Goal: Obtain resource: Download file/media

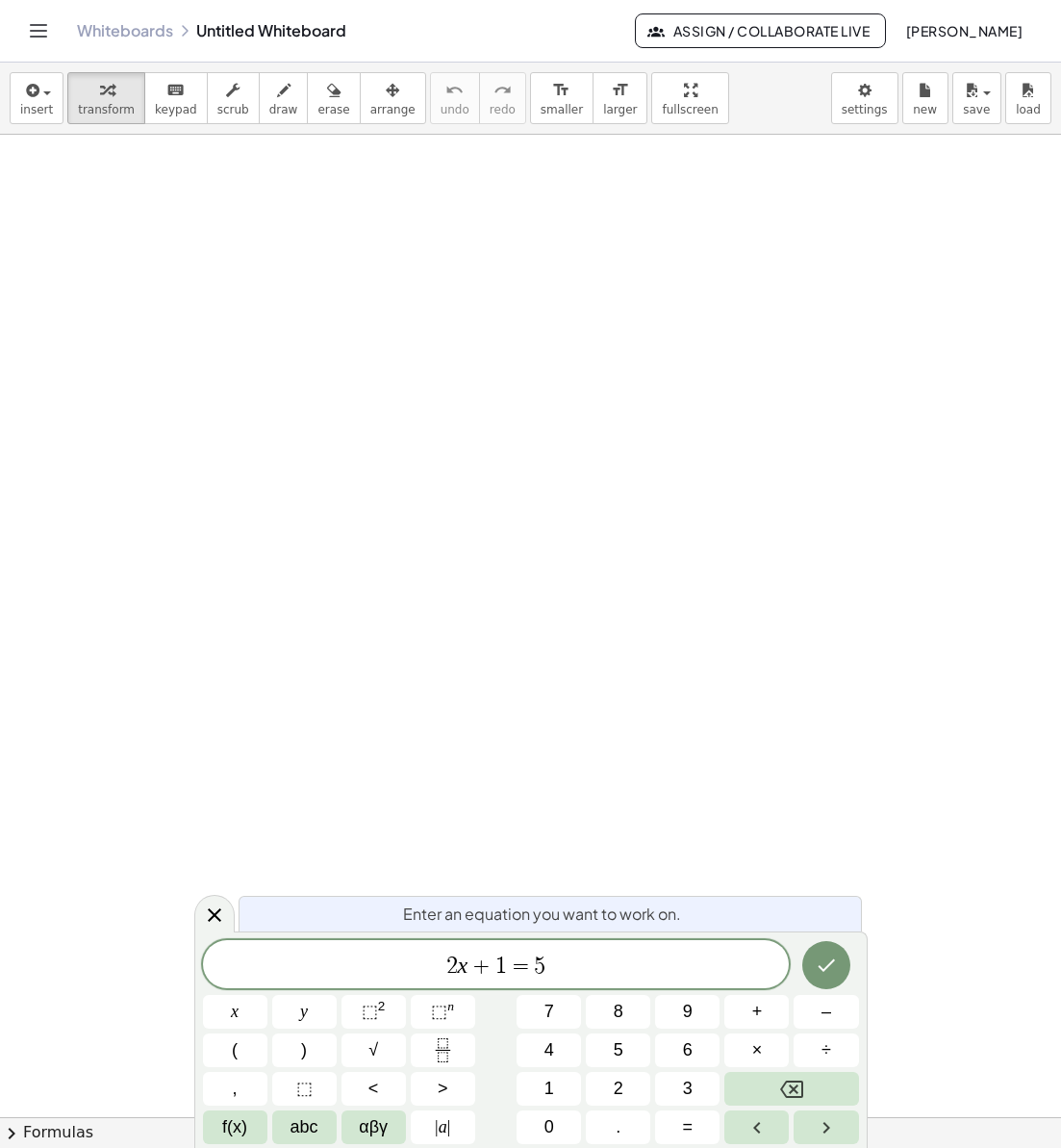
click at [126, 31] on link "Whiteboards" at bounding box center [124, 30] width 97 height 19
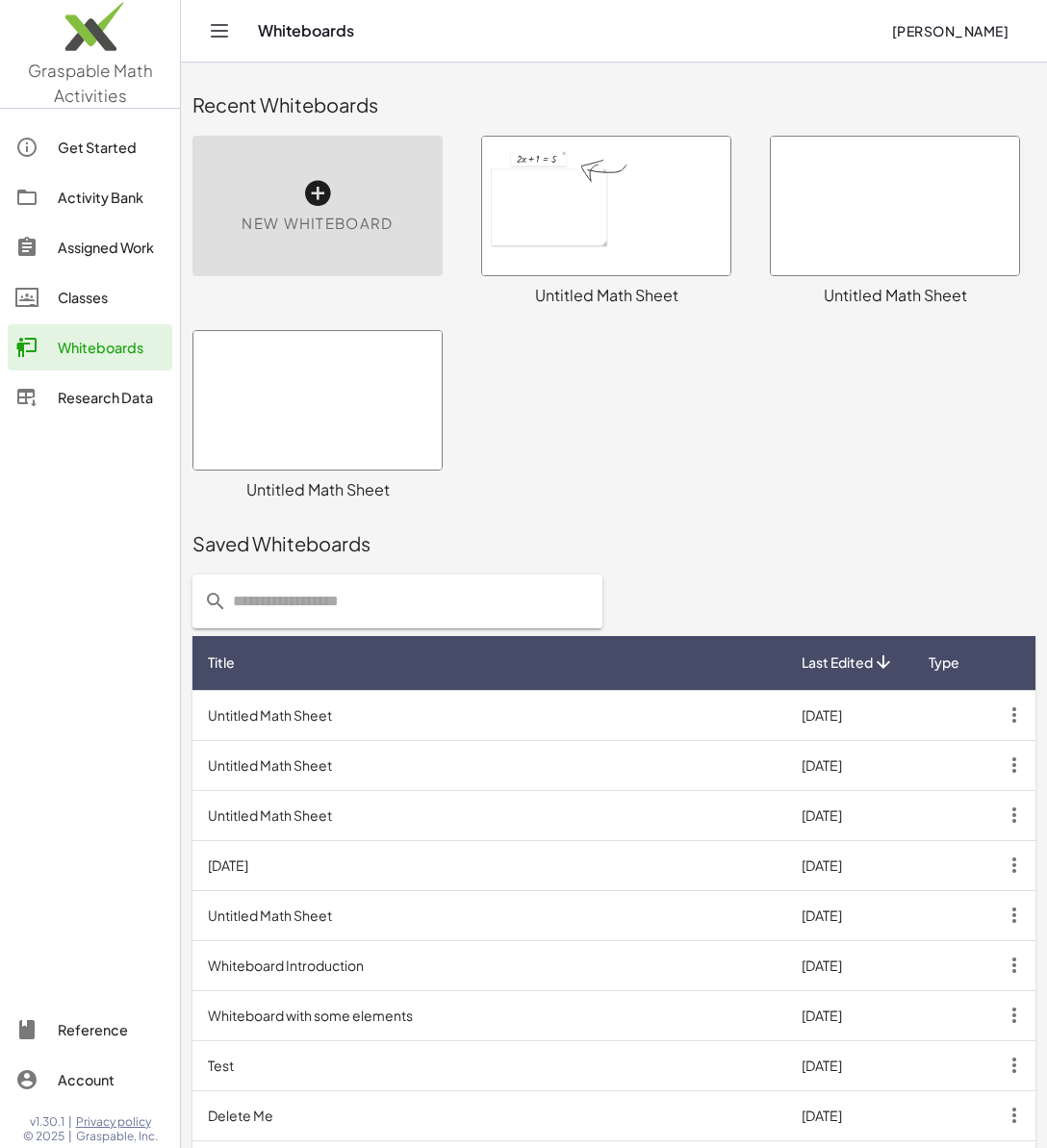
click at [93, 259] on link "Assigned Work" at bounding box center [90, 247] width 164 height 46
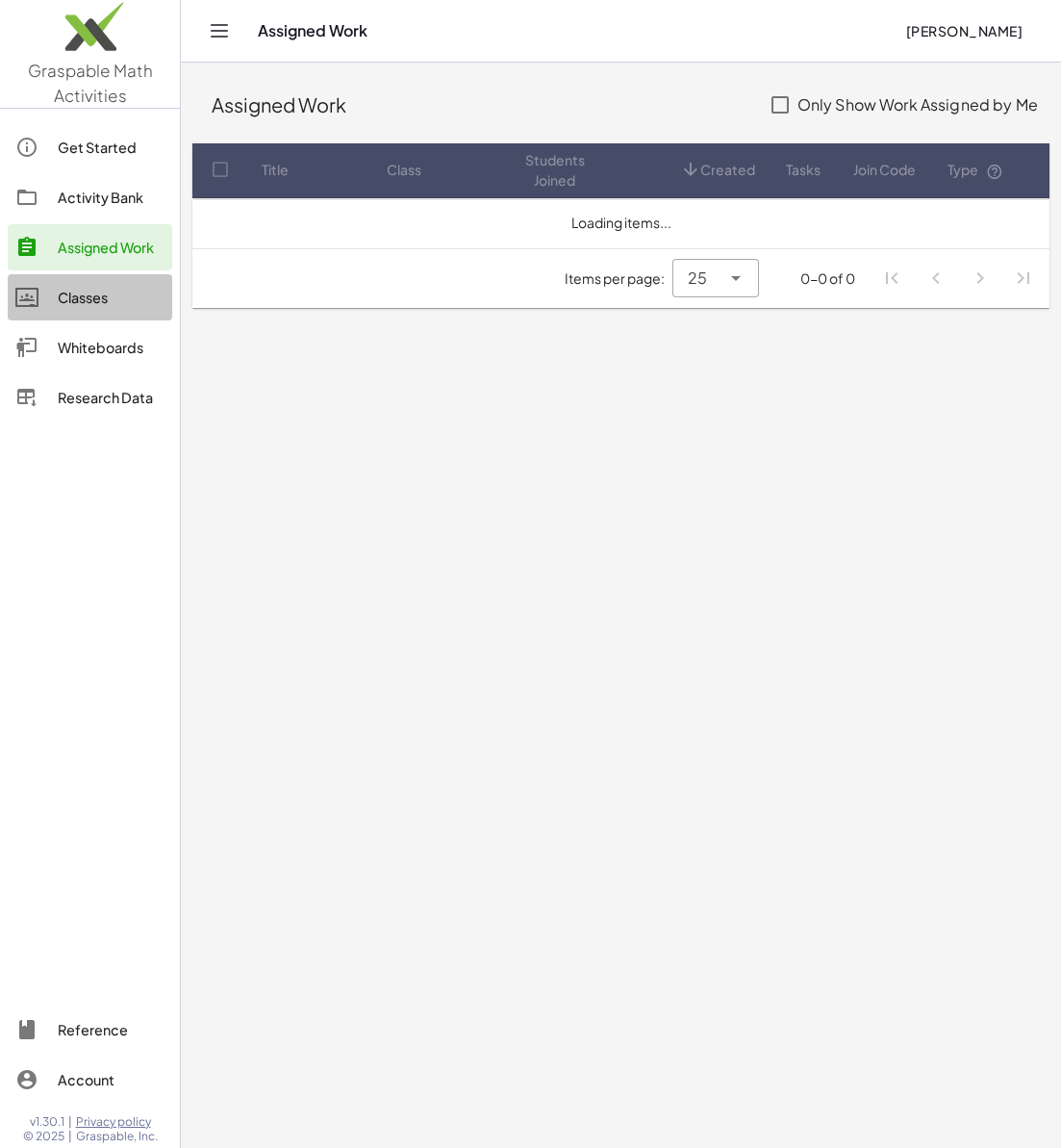
click at [101, 301] on div "Classes" at bounding box center [110, 297] width 106 height 23
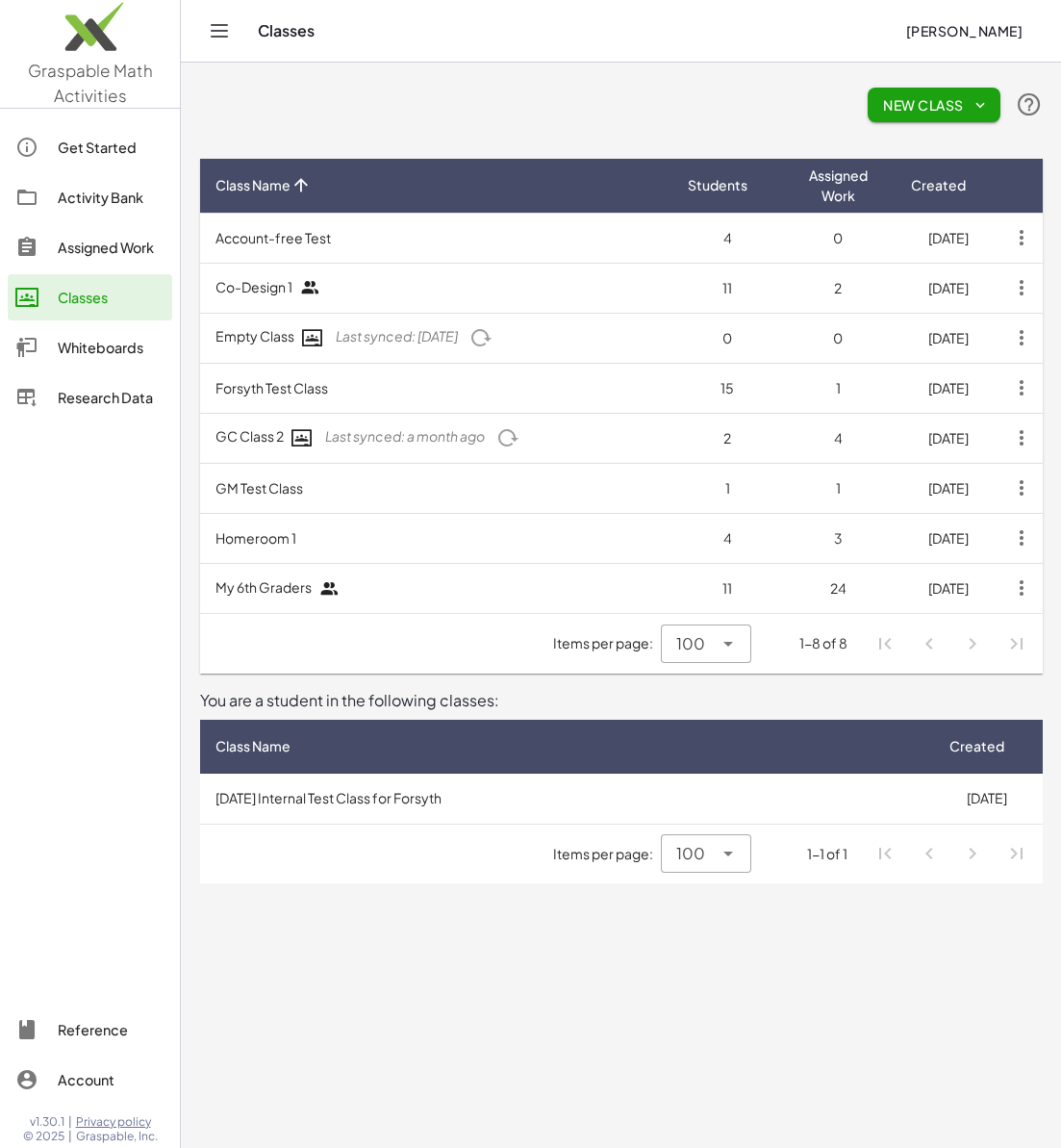
click at [934, 119] on button "New Class" at bounding box center [934, 105] width 132 height 35
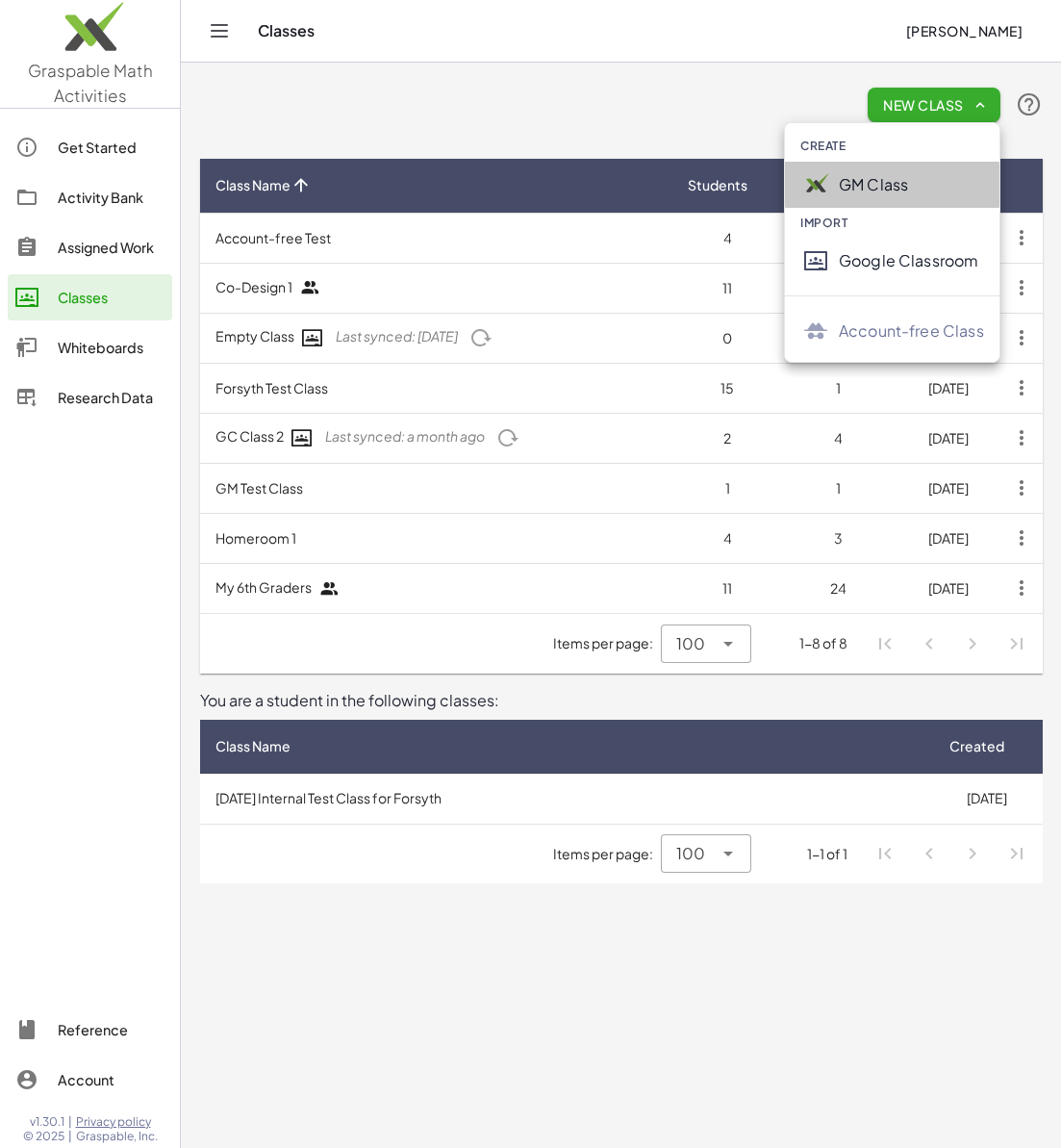
click at [875, 178] on div "GM Class" at bounding box center [912, 184] width 145 height 23
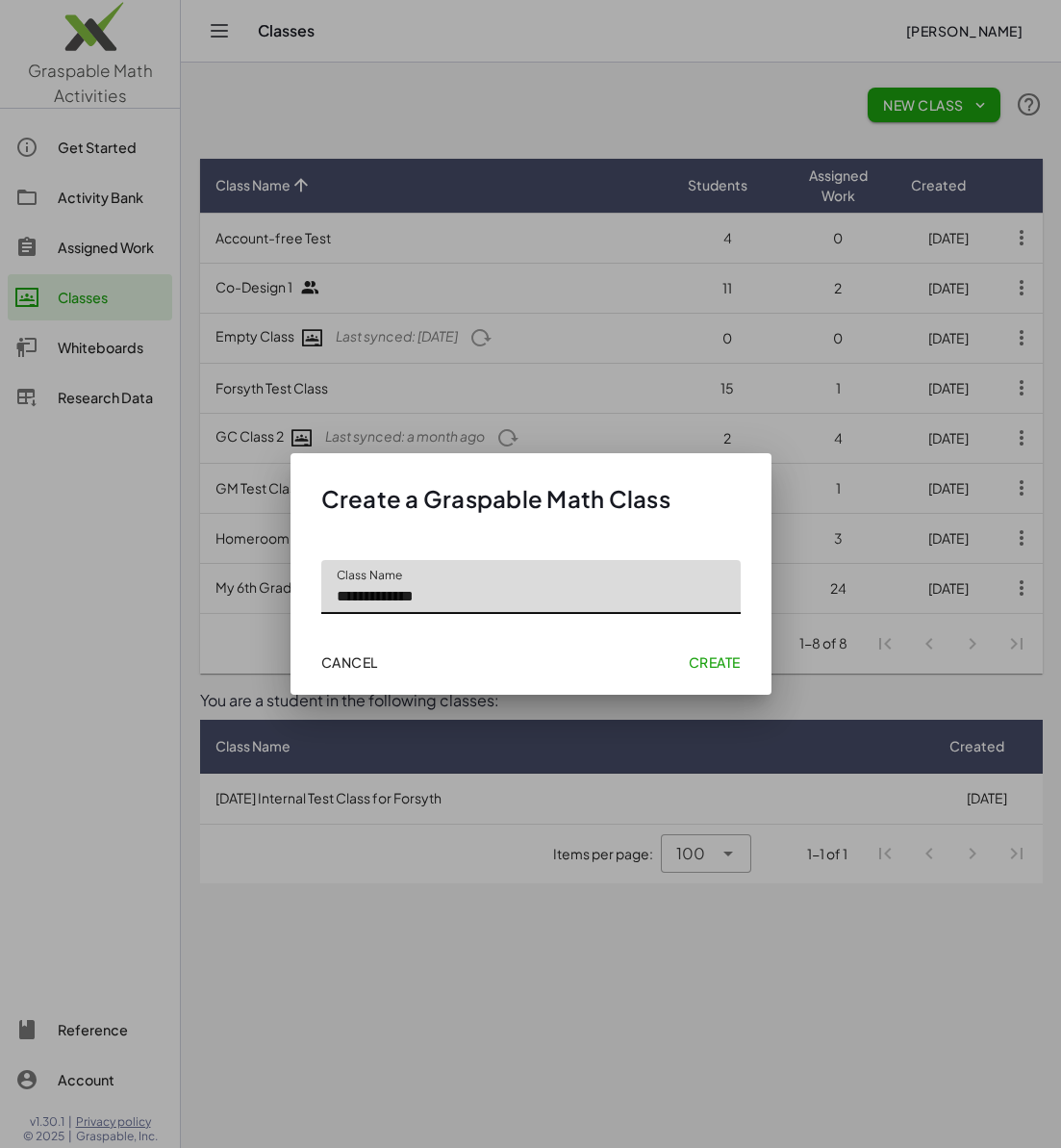
type input "**********"
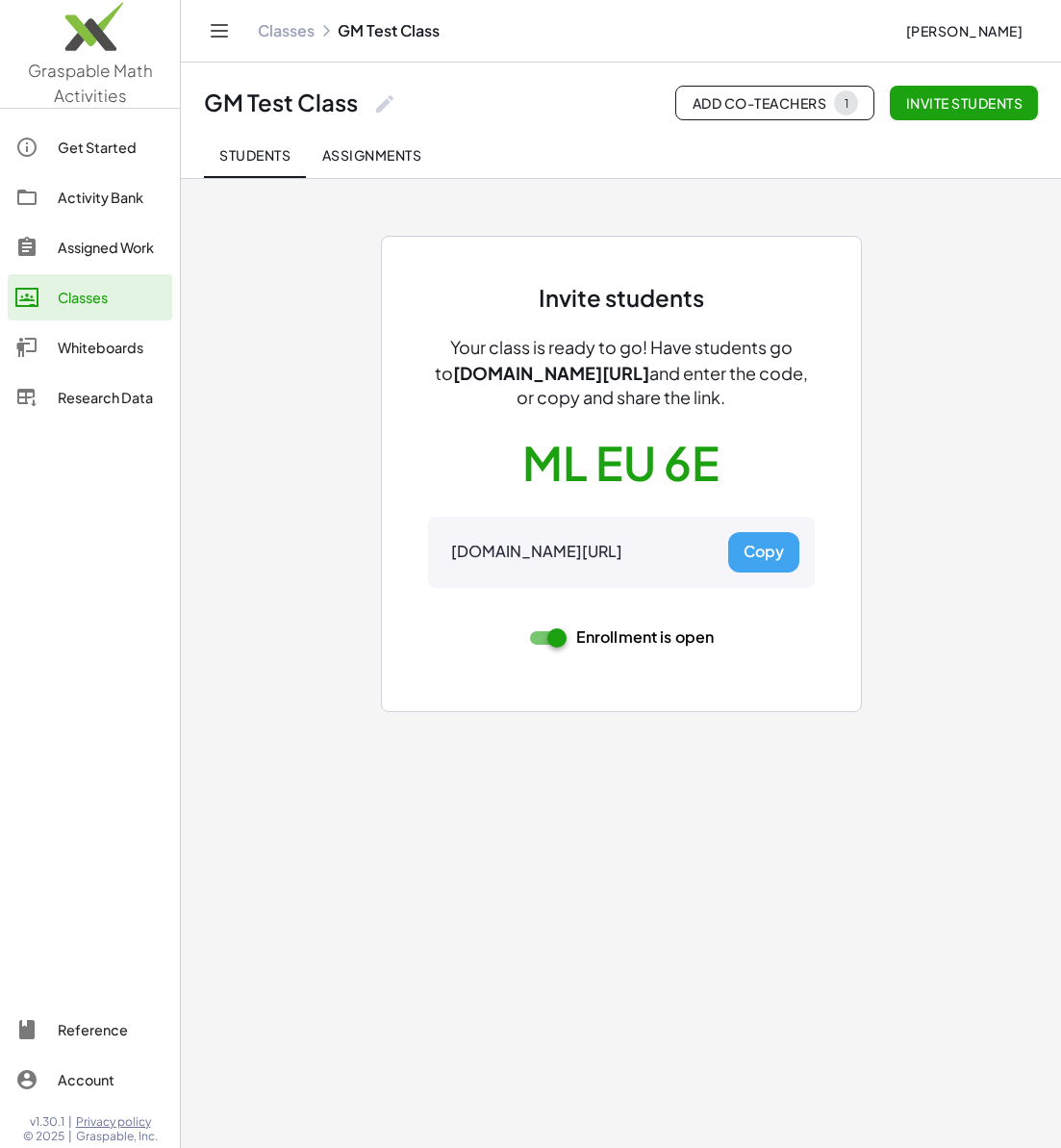
click at [770, 542] on button "Copy" at bounding box center [764, 553] width 72 height 41
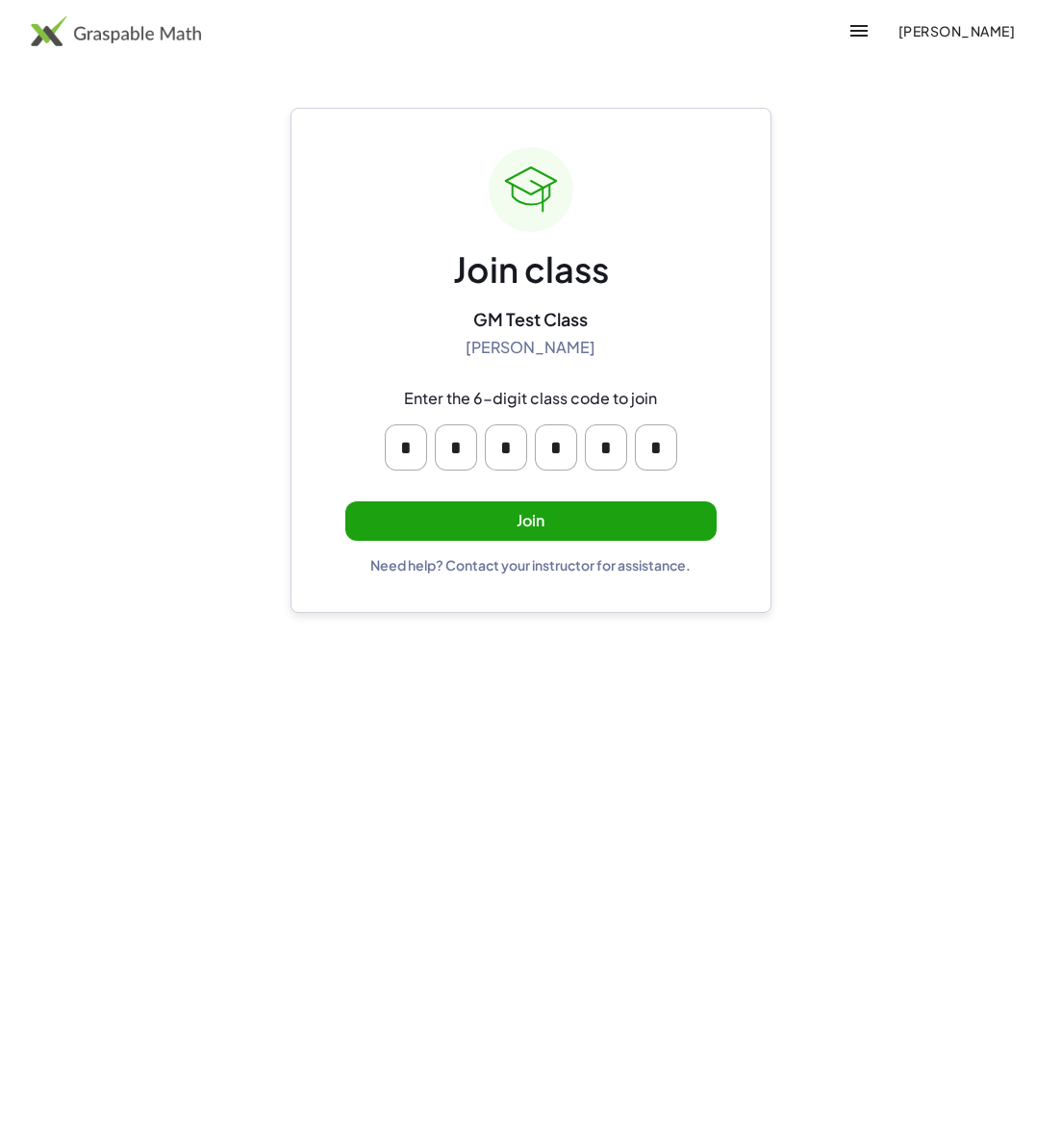
click at [481, 517] on button "Join" at bounding box center [530, 522] width 371 height 40
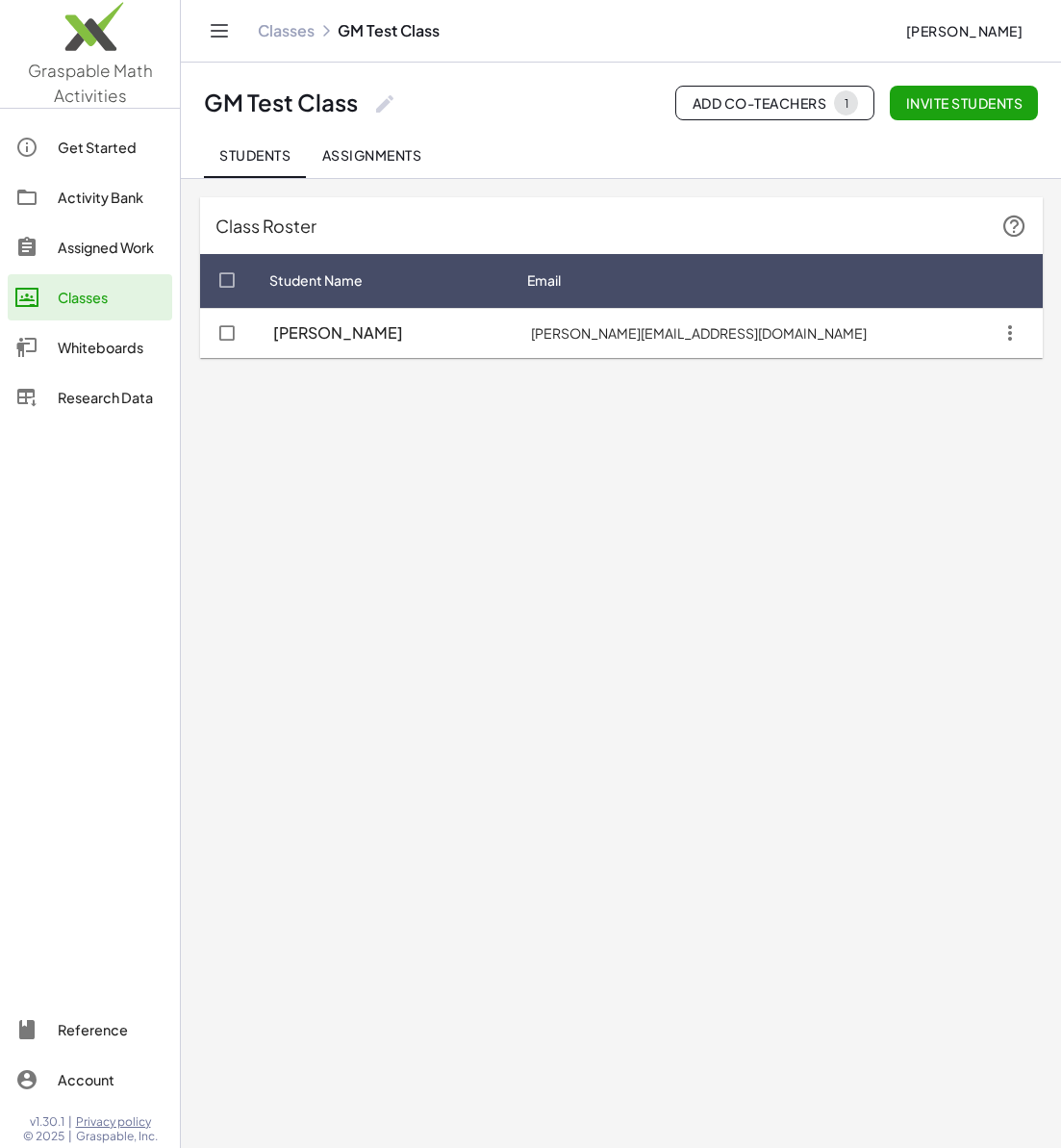
click at [376, 163] on button "Assignments" at bounding box center [370, 154] width 130 height 46
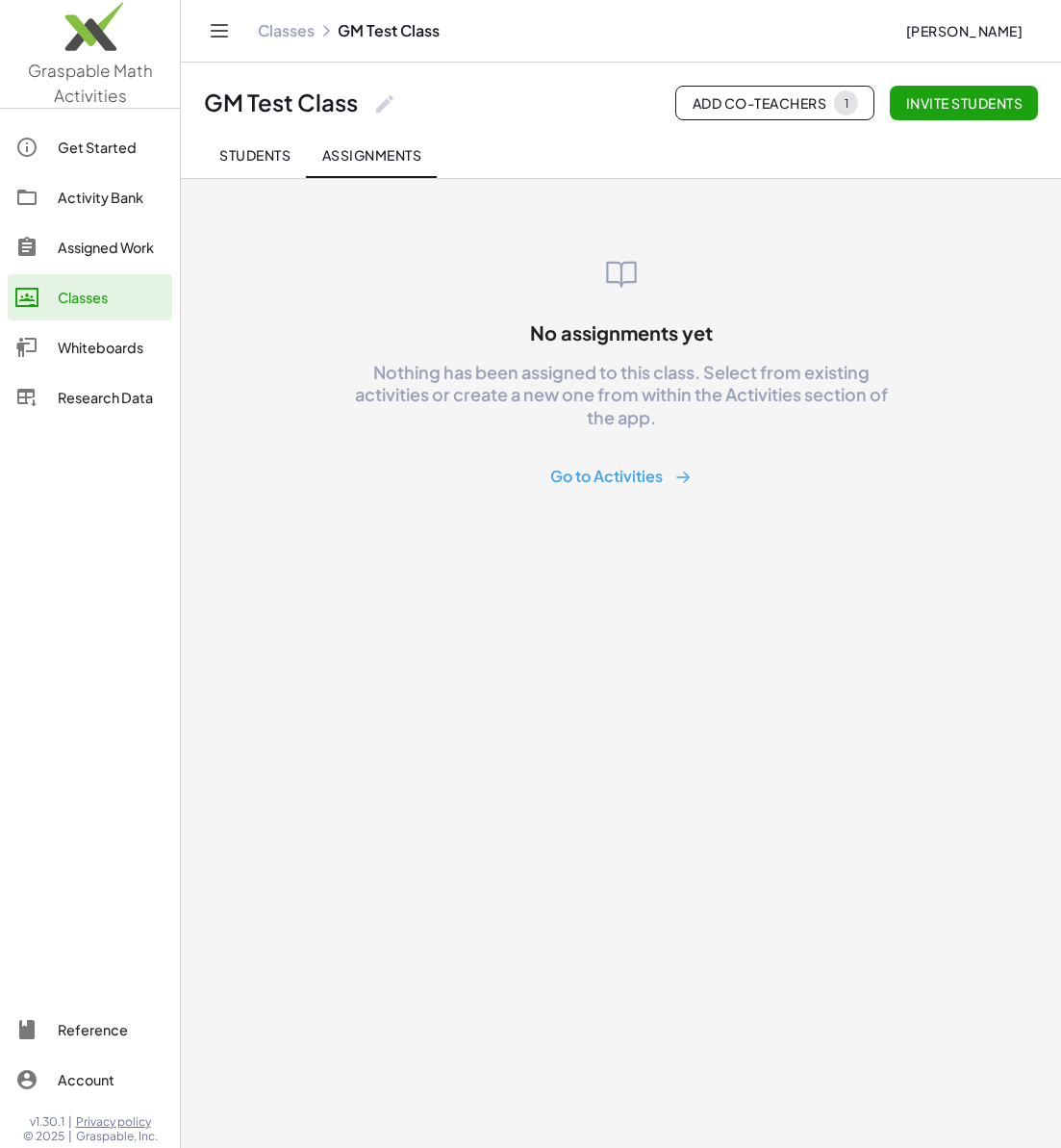
click at [248, 153] on span "Students" at bounding box center [255, 154] width 72 height 17
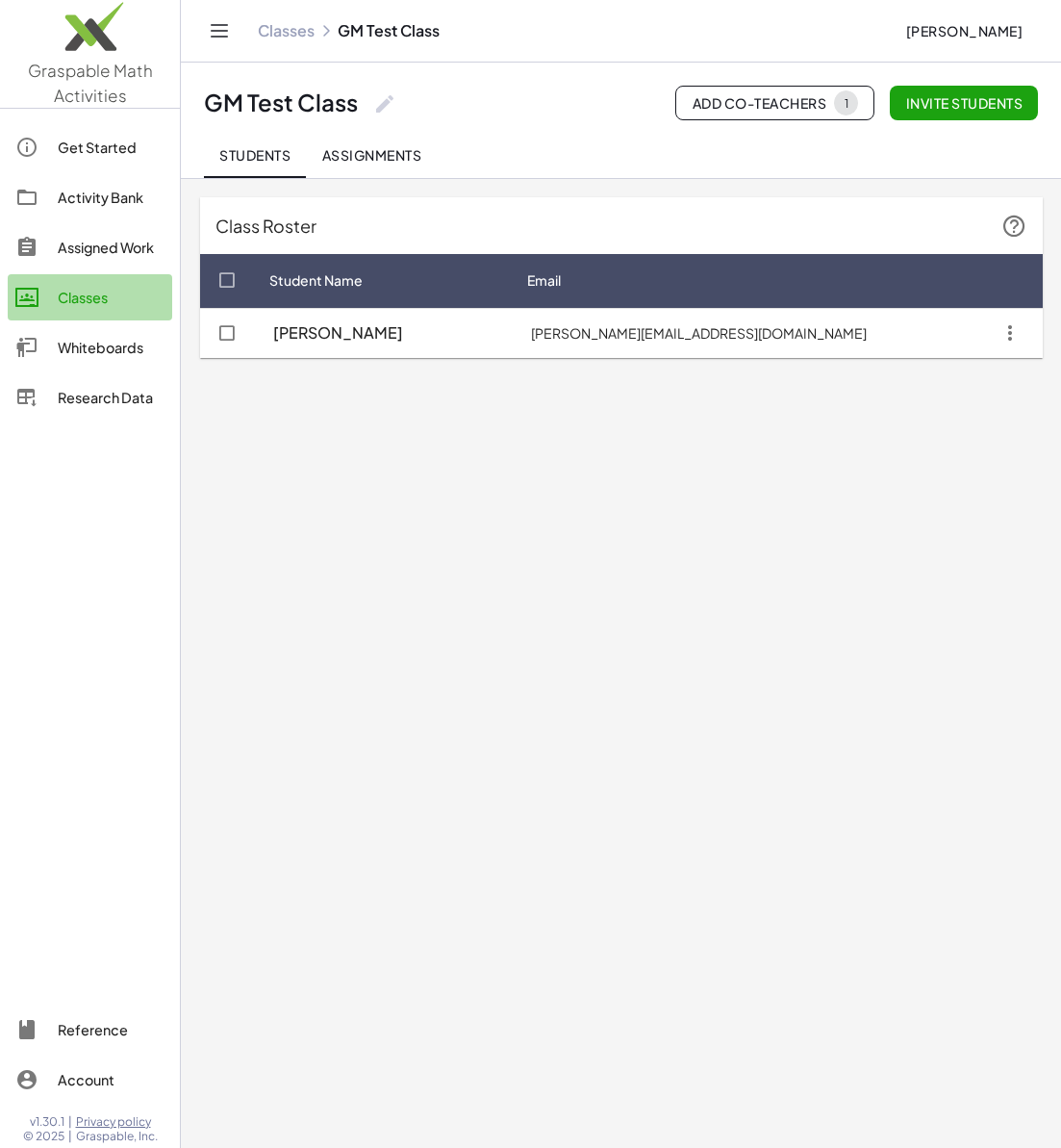
click at [95, 297] on div "Classes" at bounding box center [110, 297] width 106 height 23
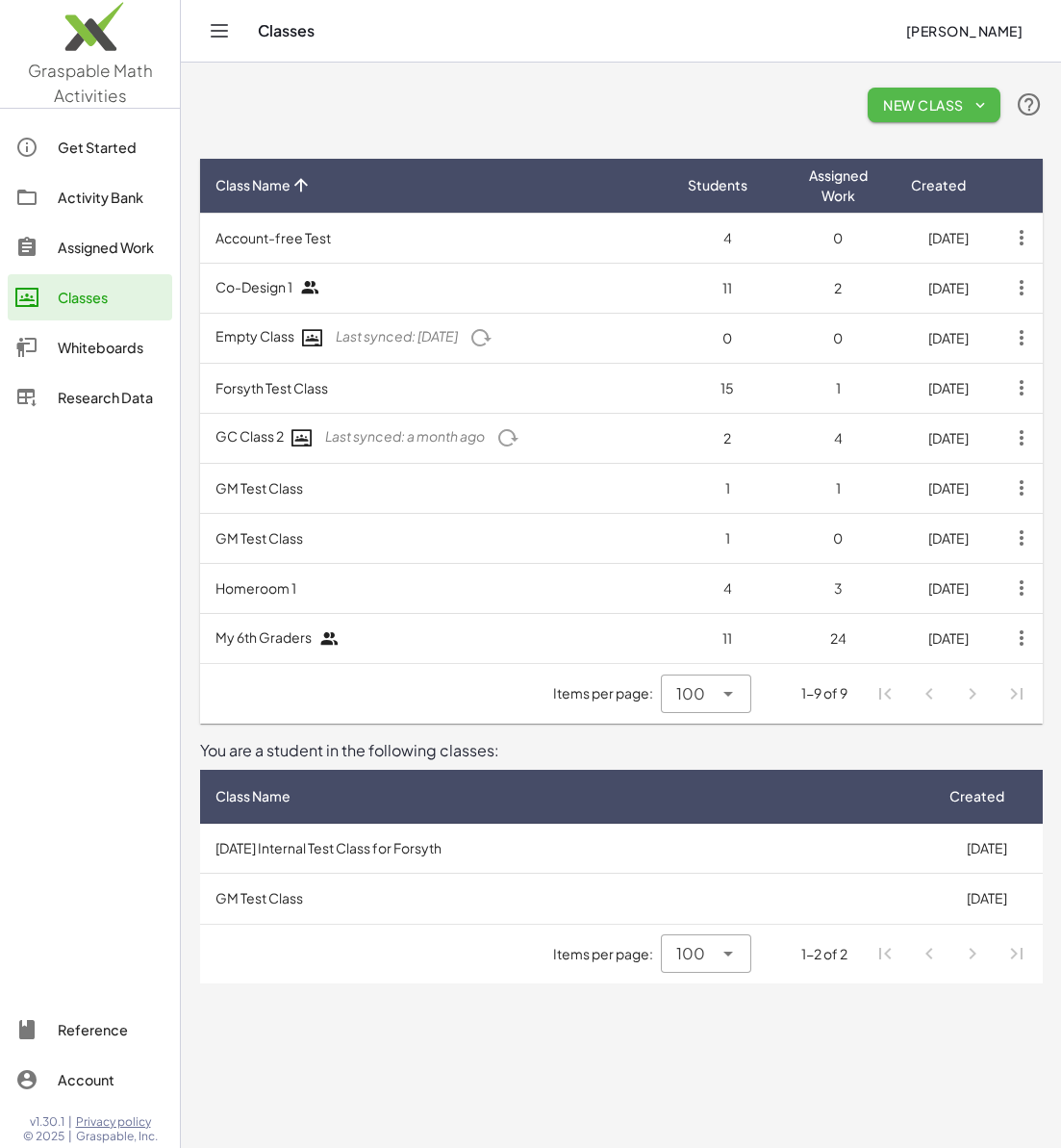
click at [971, 109] on icon "button" at bounding box center [979, 105] width 17 height 17
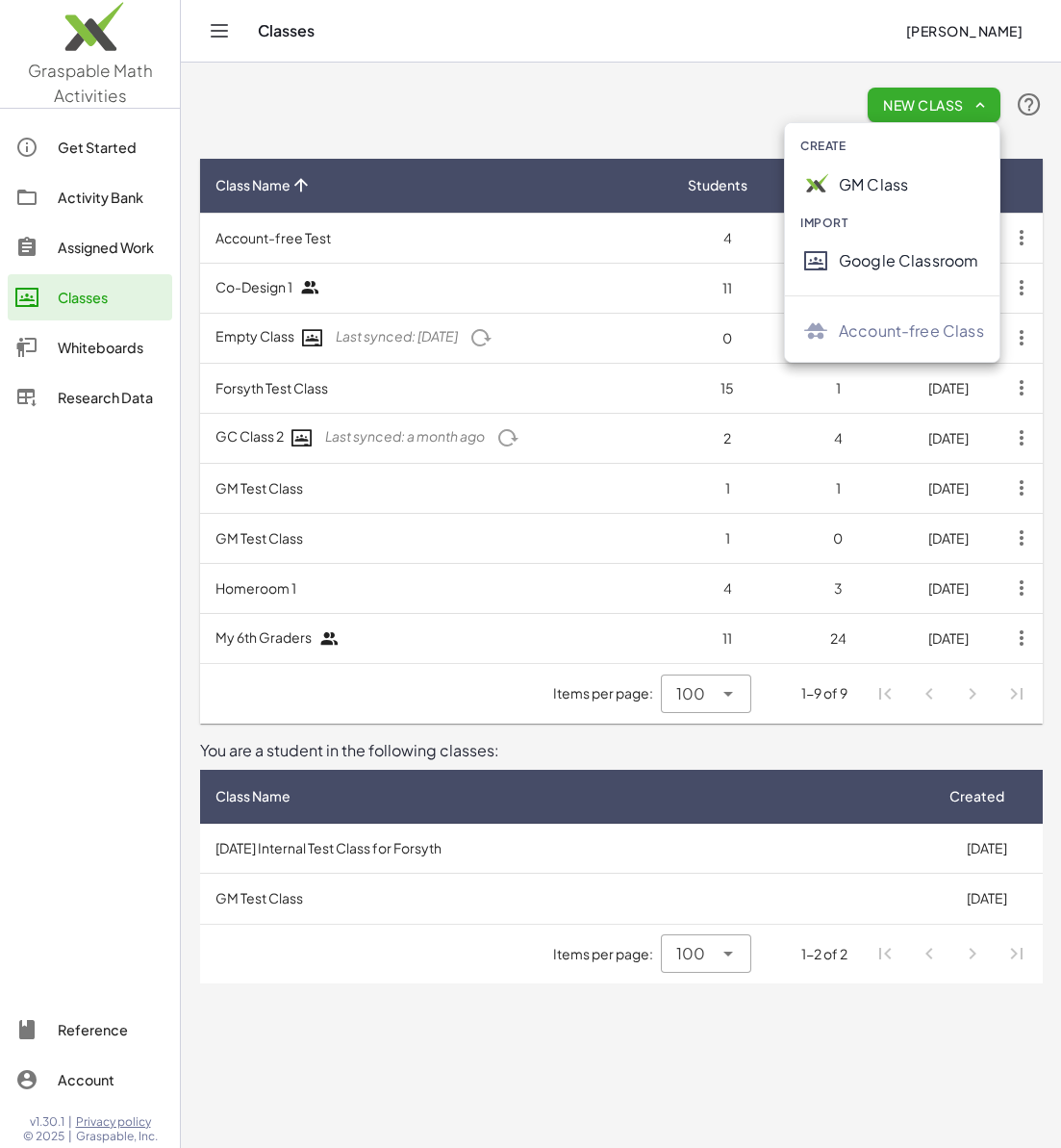
click at [884, 336] on div "Account-free Class" at bounding box center [912, 331] width 145 height 23
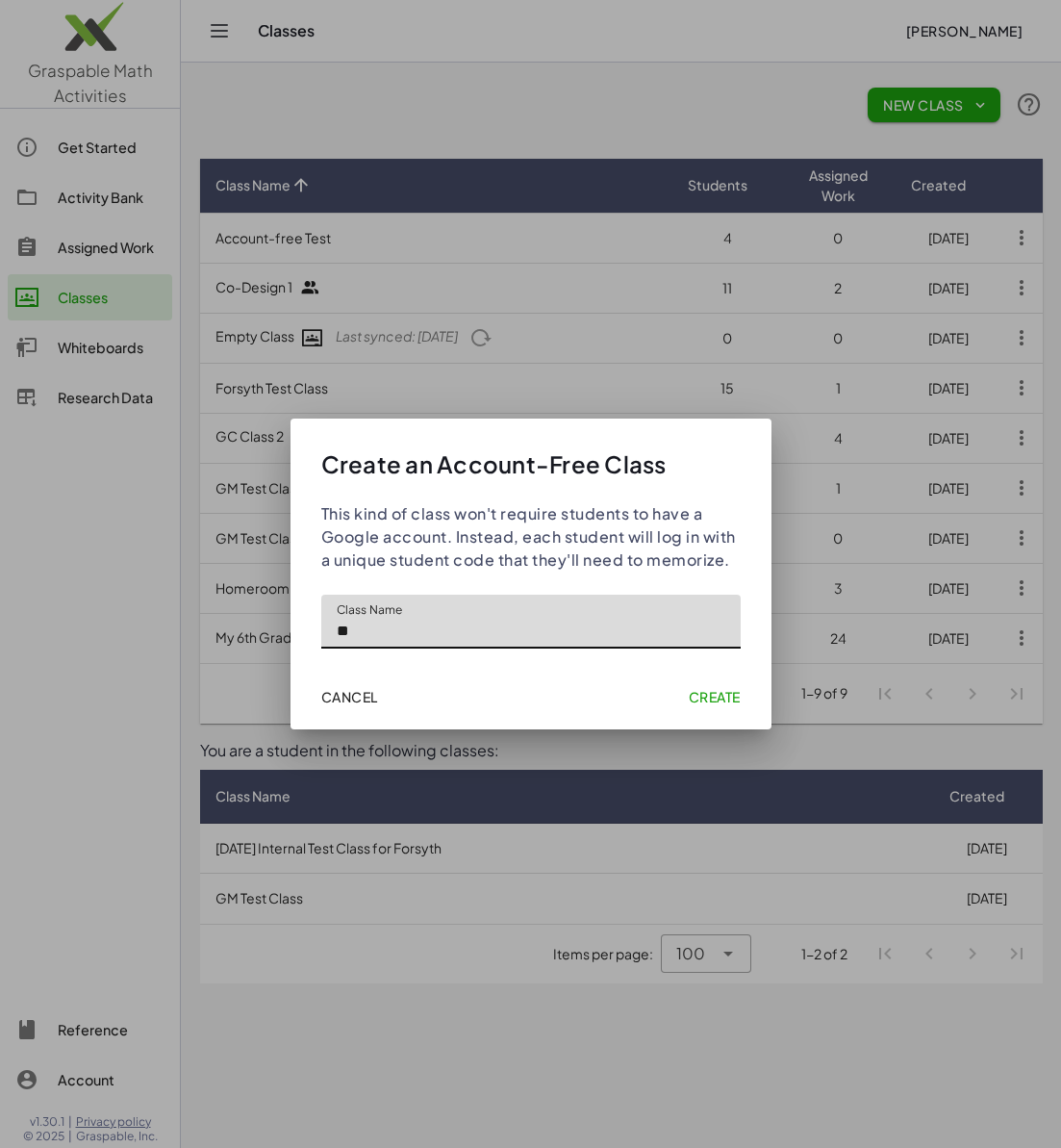
type input "*"
type input "*********"
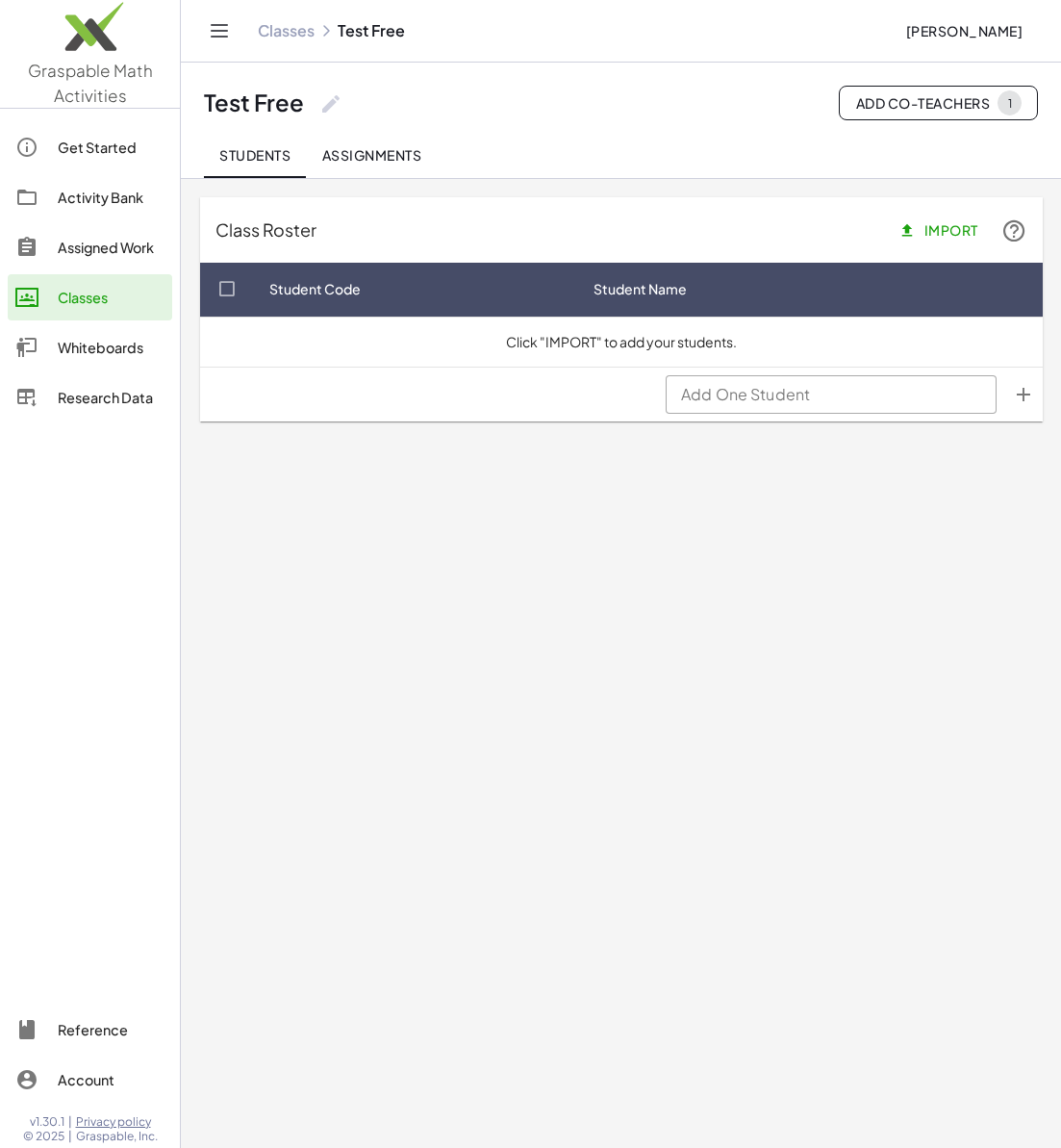
click at [924, 217] on button "Import" at bounding box center [940, 230] width 106 height 35
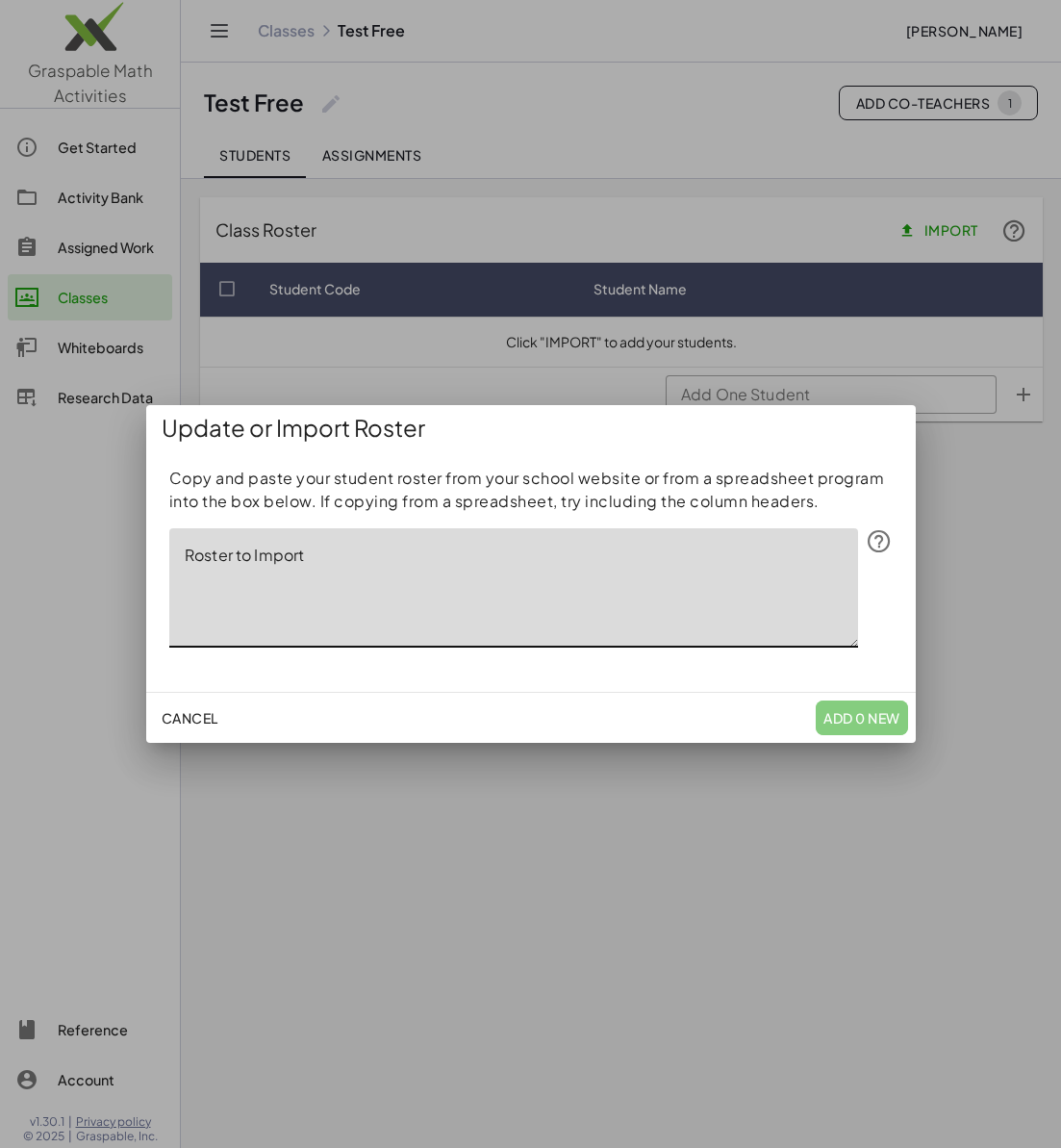
click at [300, 566] on textarea "Roster to Import" at bounding box center [514, 588] width 689 height 119
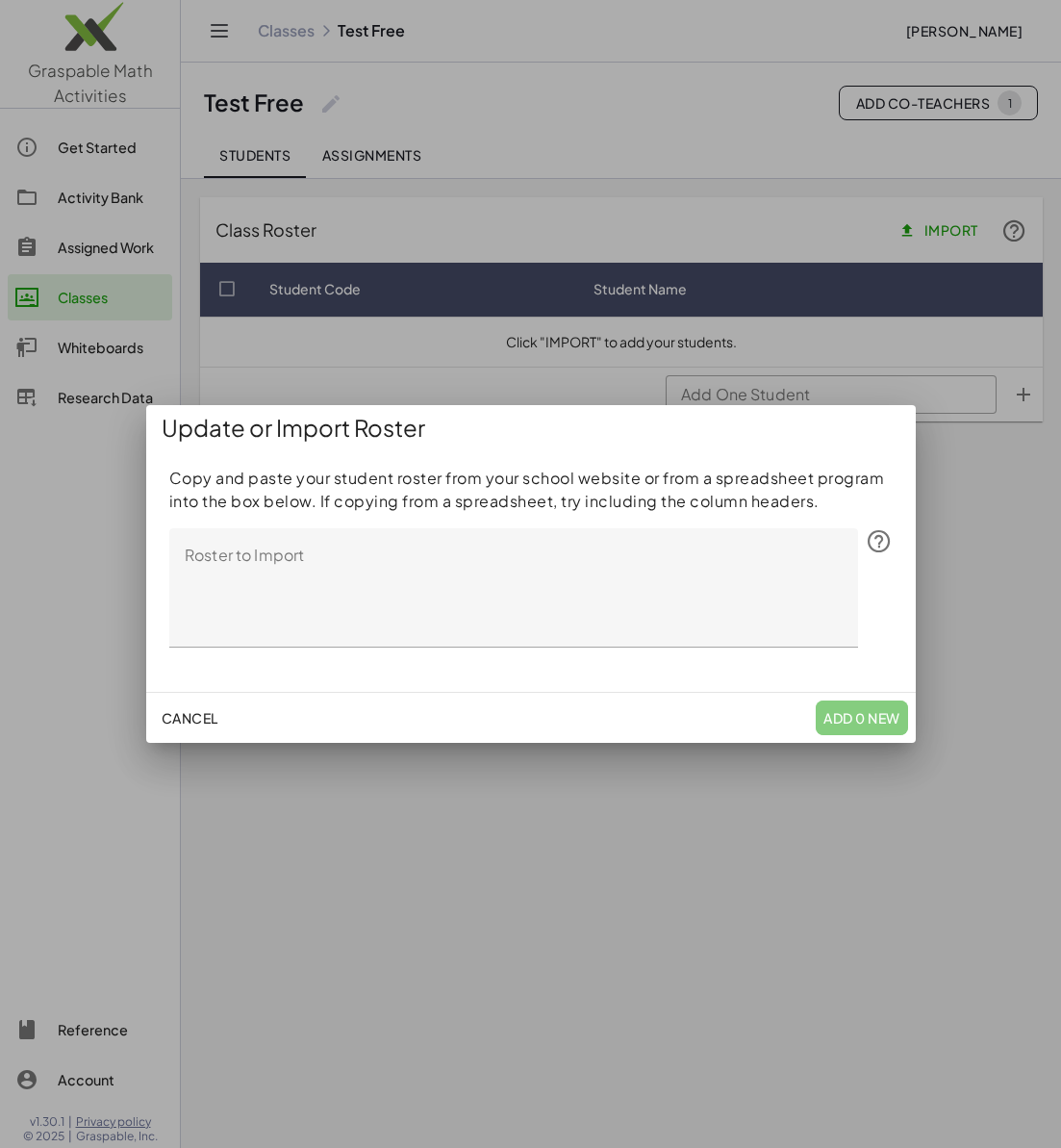
click at [170, 717] on span "Cancel" at bounding box center [189, 717] width 57 height 17
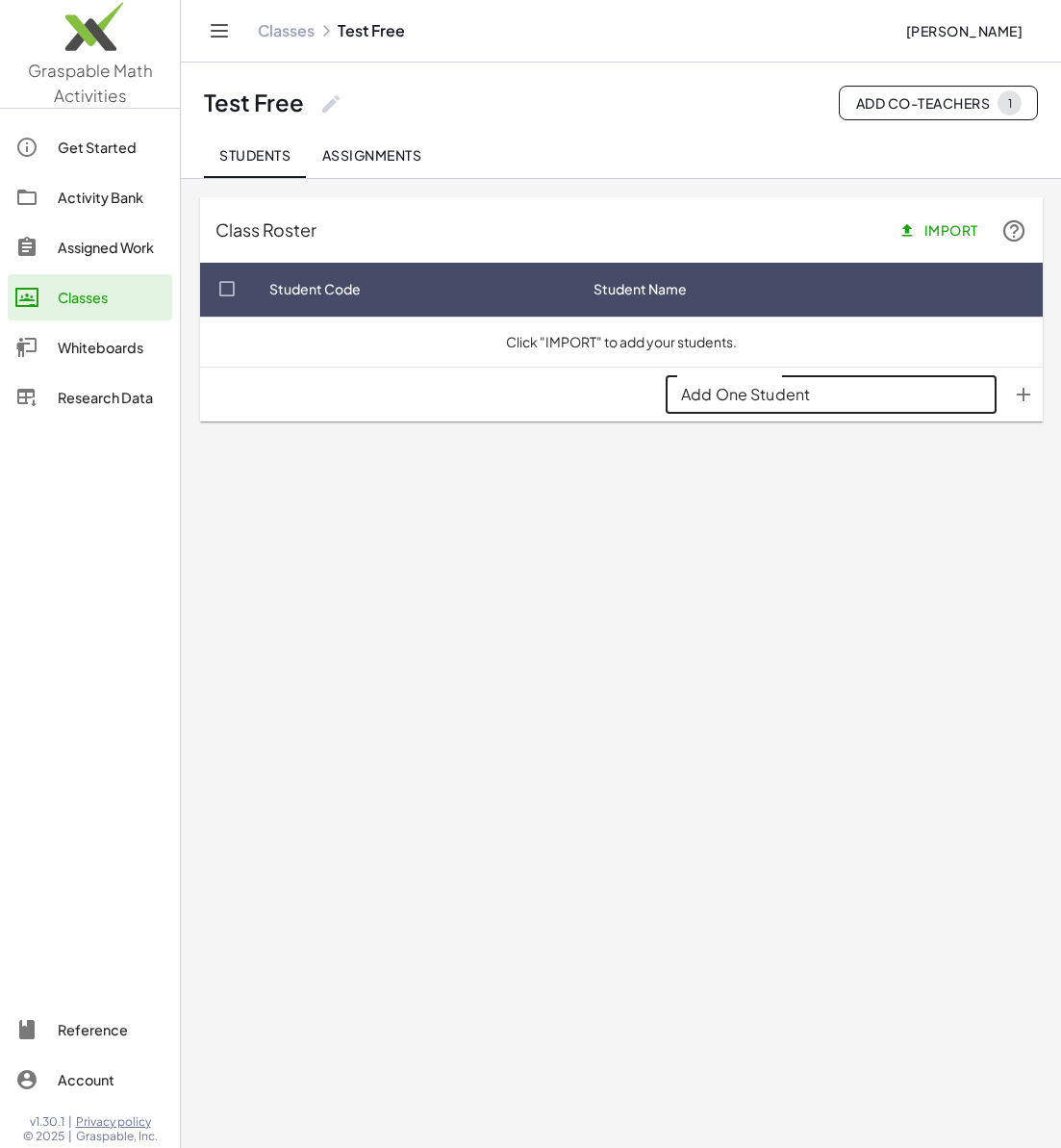
click at [828, 390] on input "Add One Student" at bounding box center [831, 394] width 331 height 39
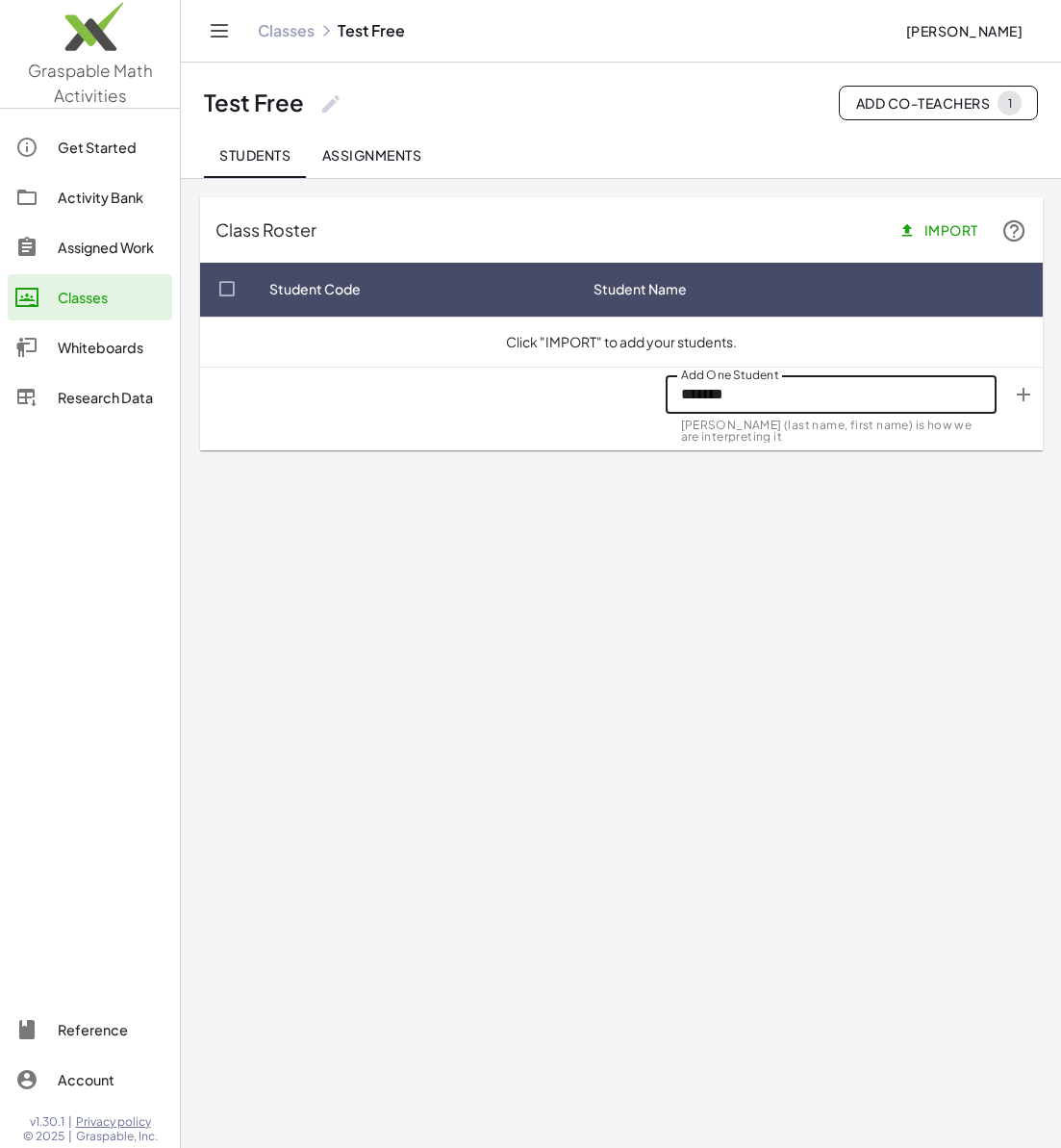
type input "*******"
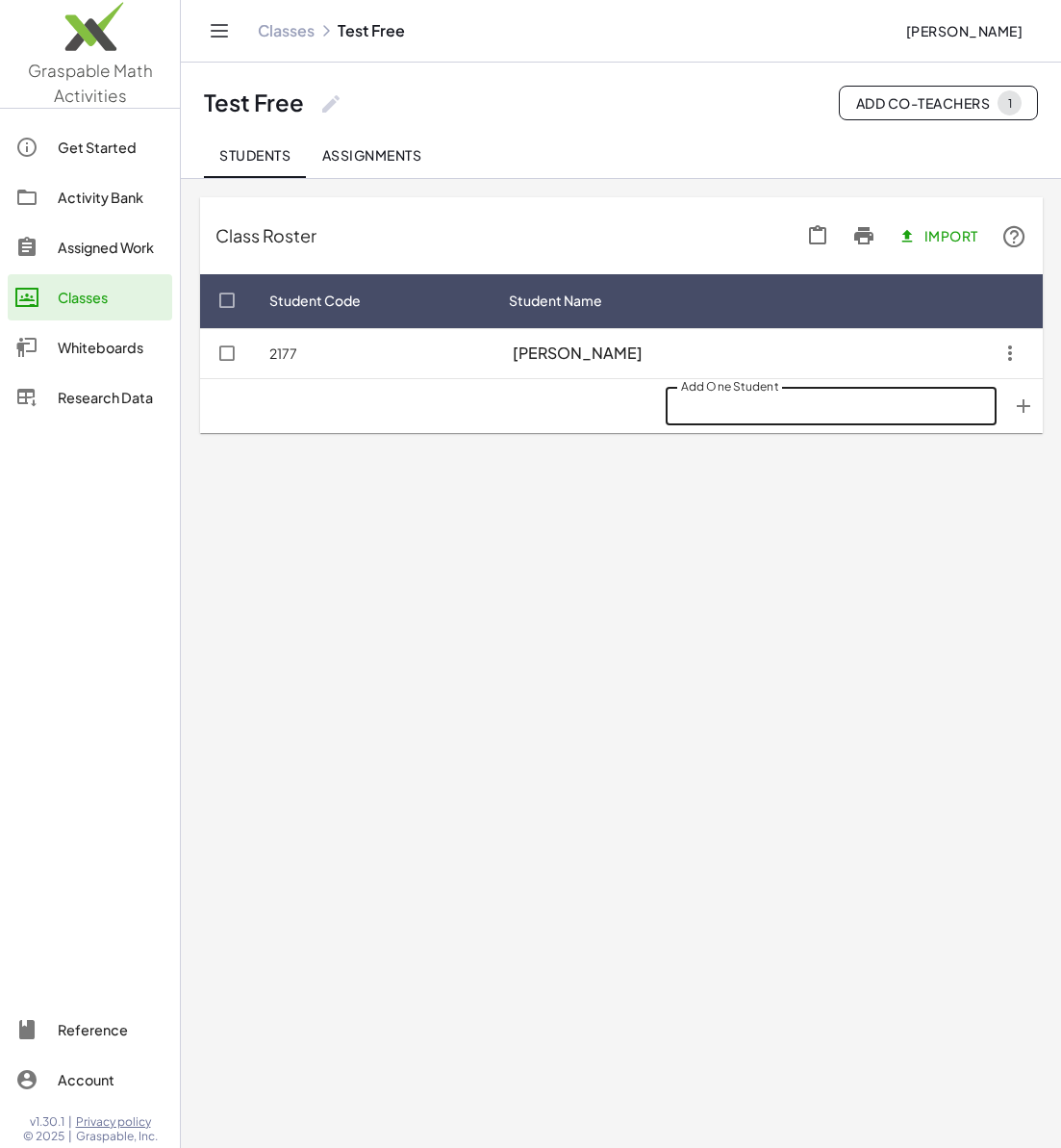
click at [494, 354] on td "2177" at bounding box center [704, 353] width 420 height 50
click at [421, 633] on main "Class Roster Import Student Code Student Name 2177 Peter M Add One Student Add …" at bounding box center [621, 574] width 881 height 1148
click at [80, 30] on img at bounding box center [90, 31] width 180 height 82
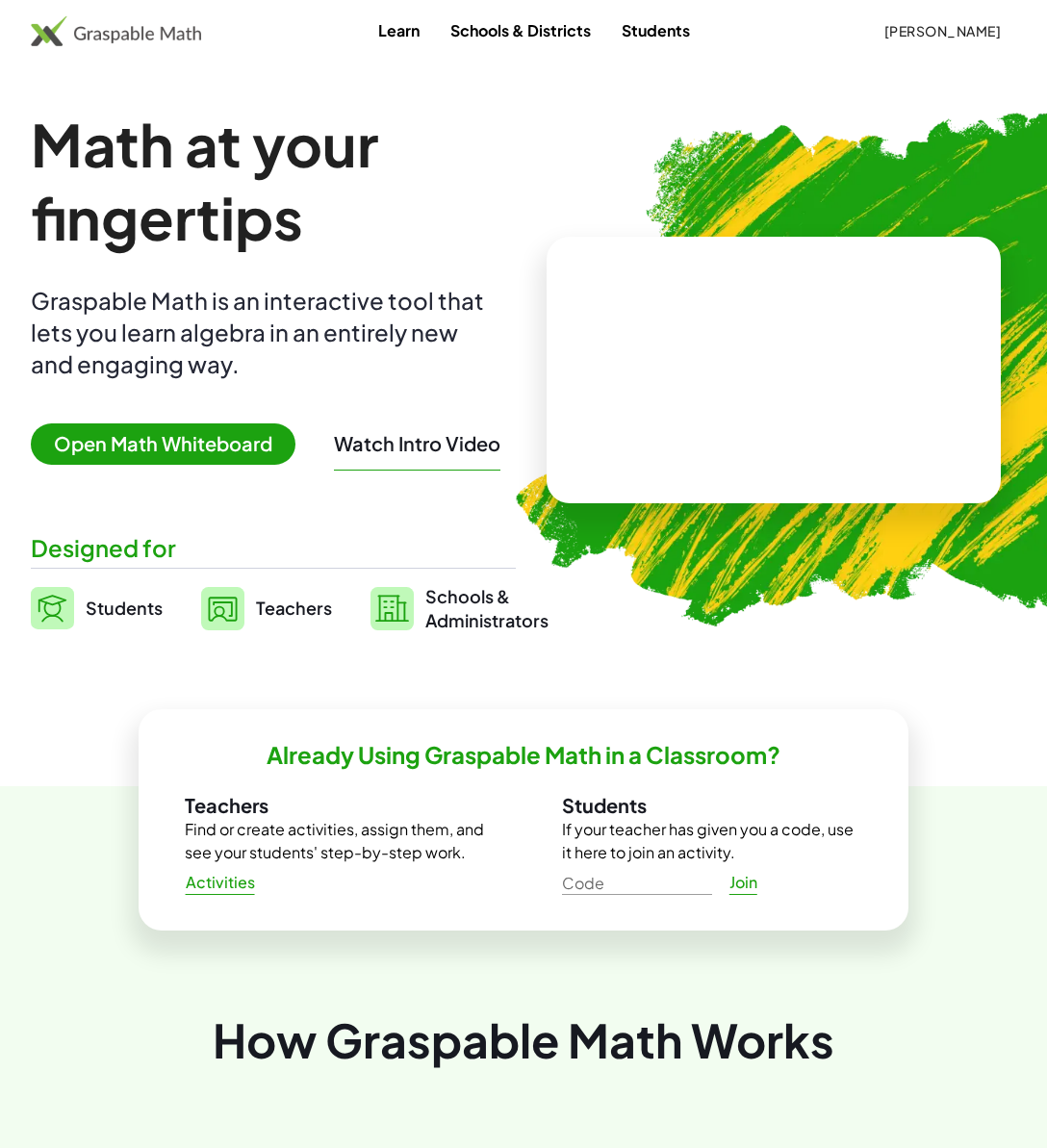
click at [271, 607] on span "Teachers" at bounding box center [294, 607] width 76 height 22
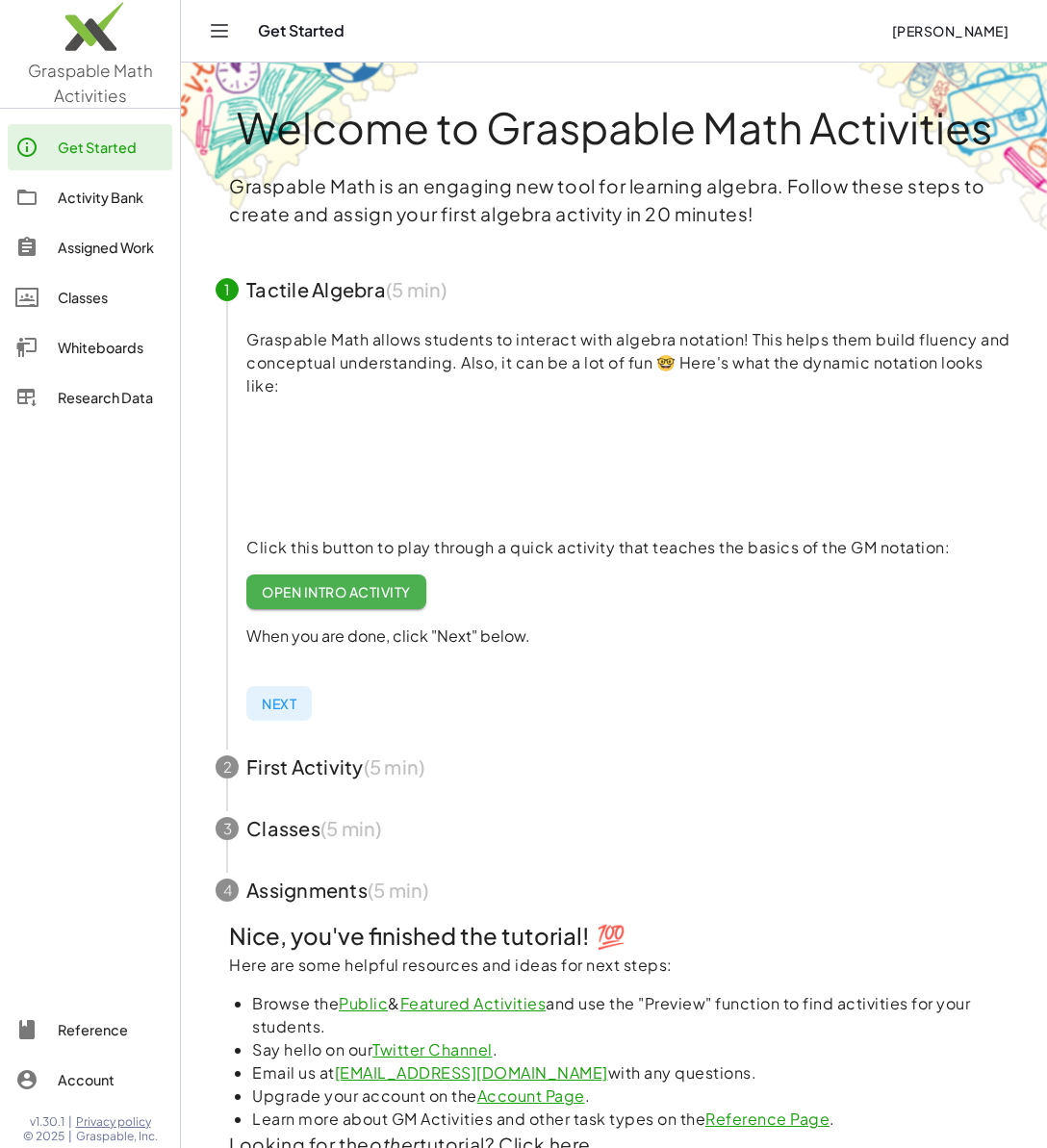
click at [99, 196] on div "Activity Bank" at bounding box center [110, 197] width 106 height 23
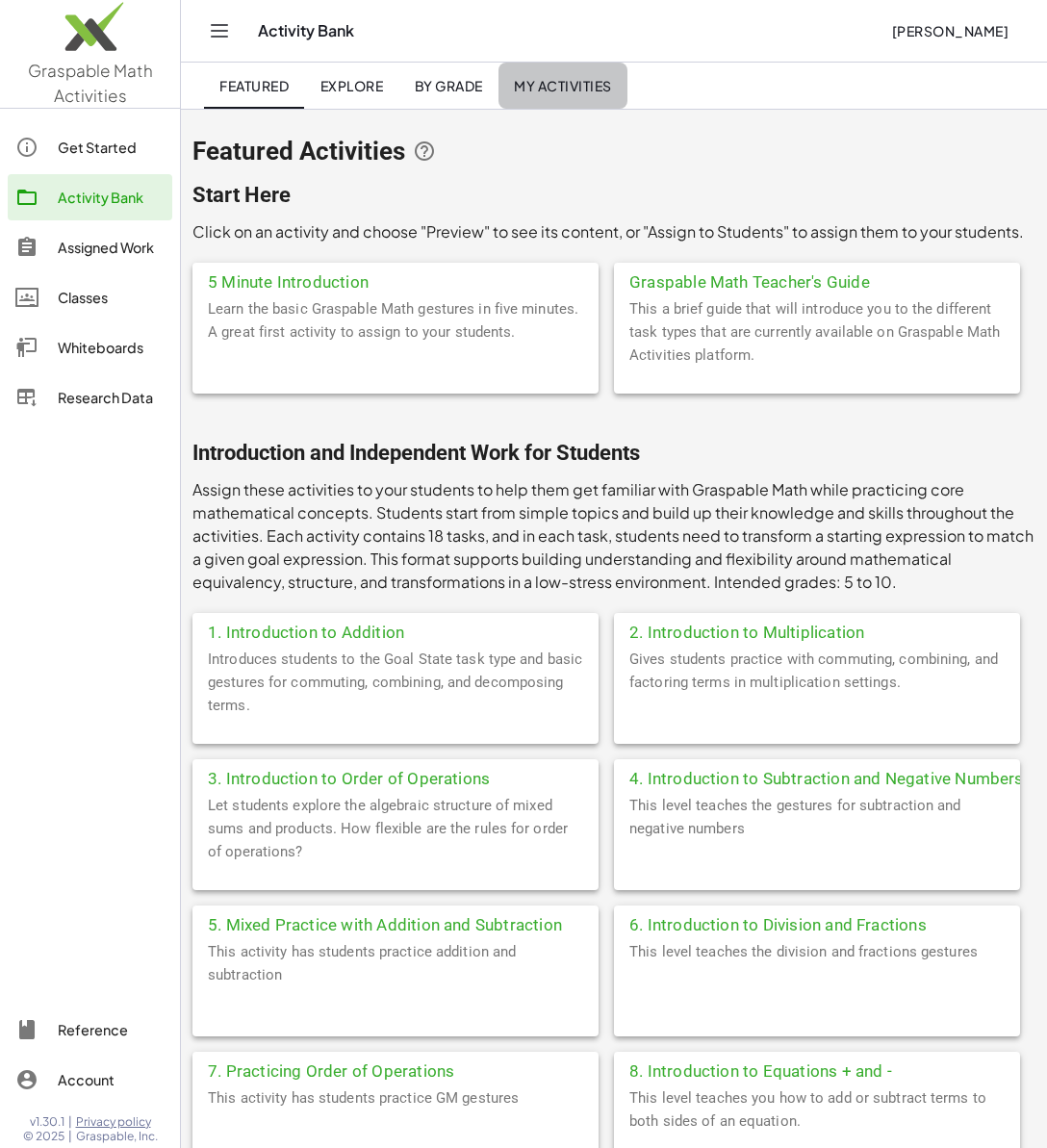
click at [533, 87] on span "My Activities" at bounding box center [562, 85] width 99 height 17
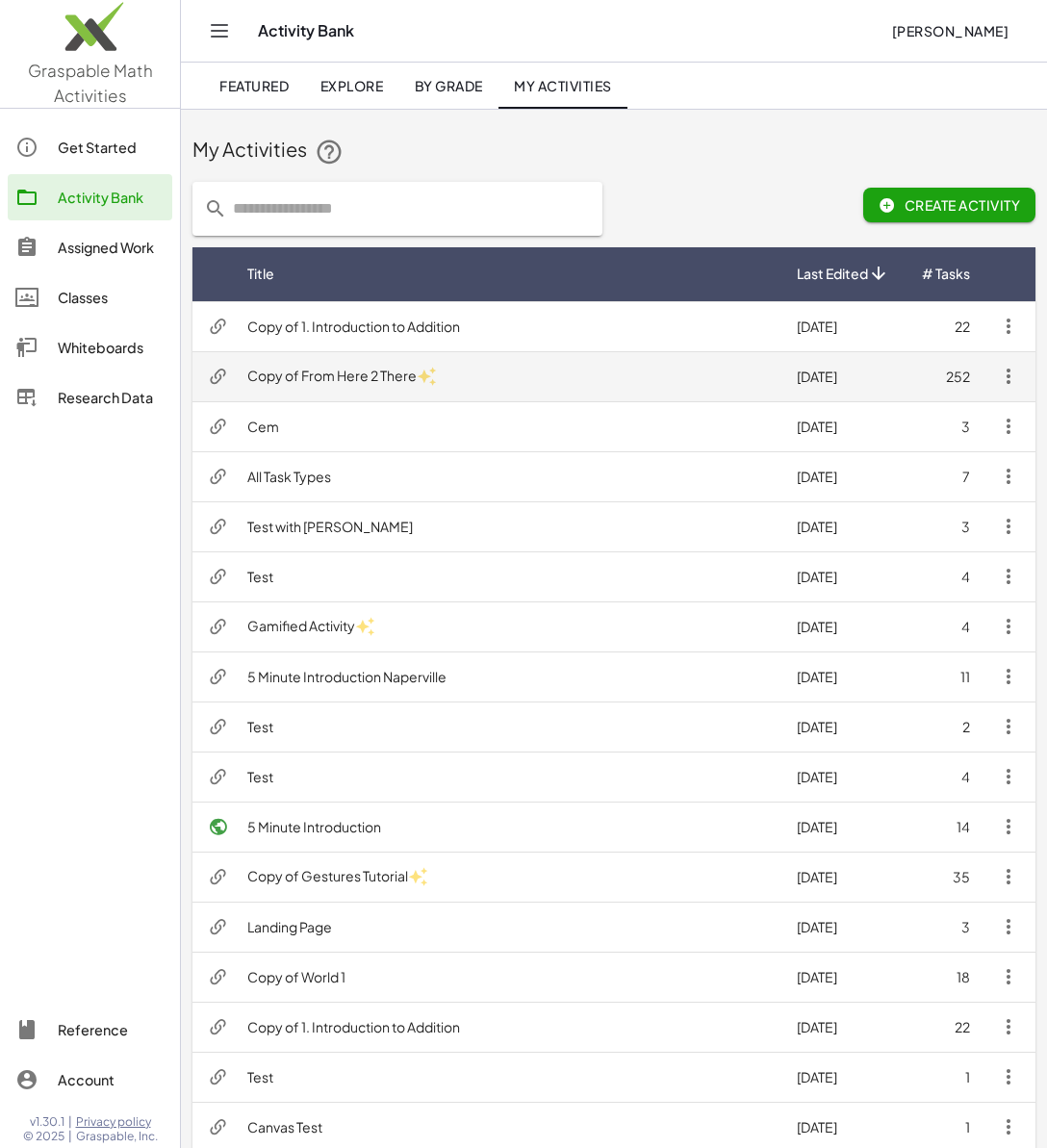
click at [518, 378] on td "Copy of From Here 2 There" at bounding box center [507, 376] width 549 height 50
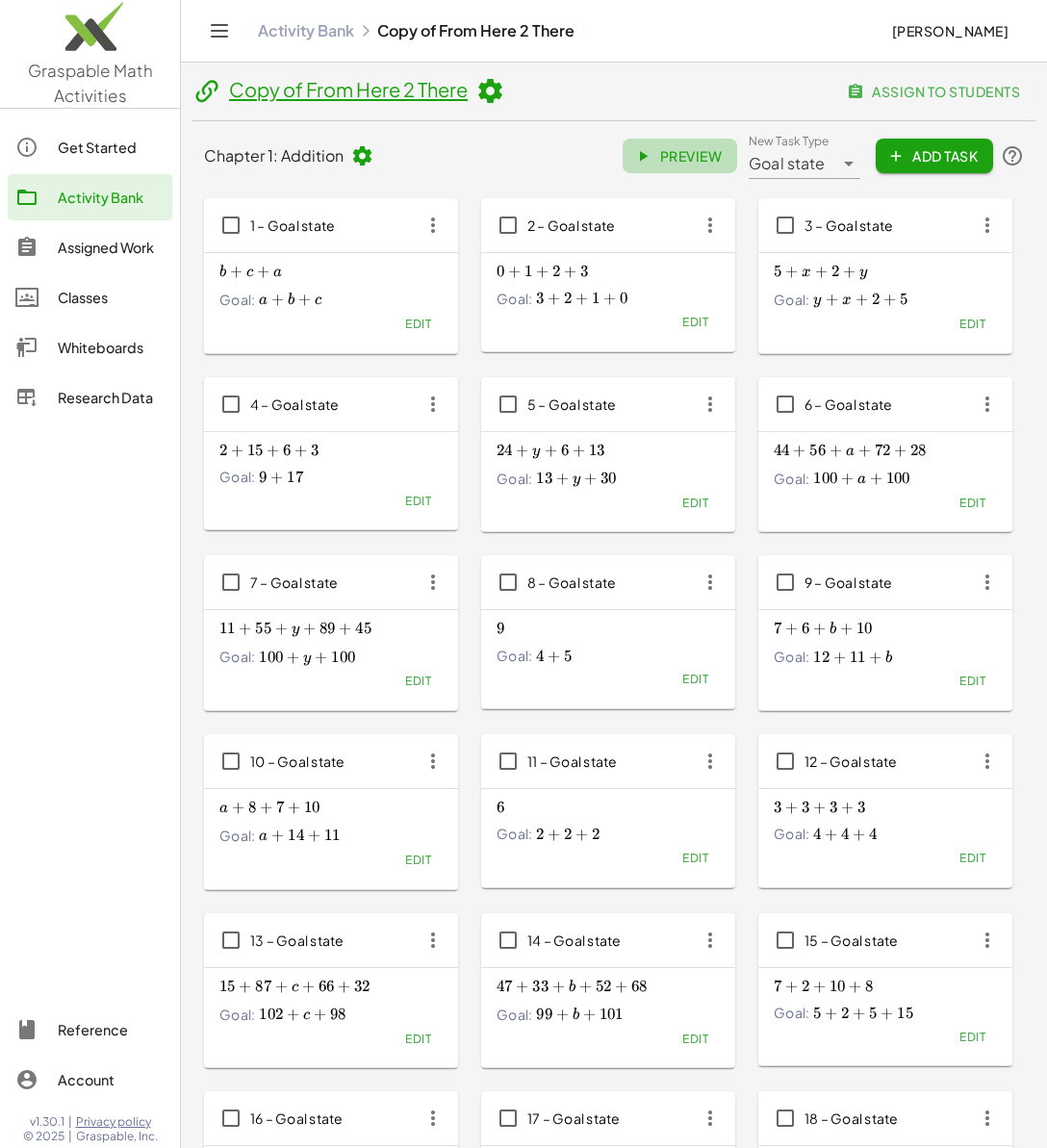
click at [668, 151] on span "Preview" at bounding box center [680, 155] width 84 height 17
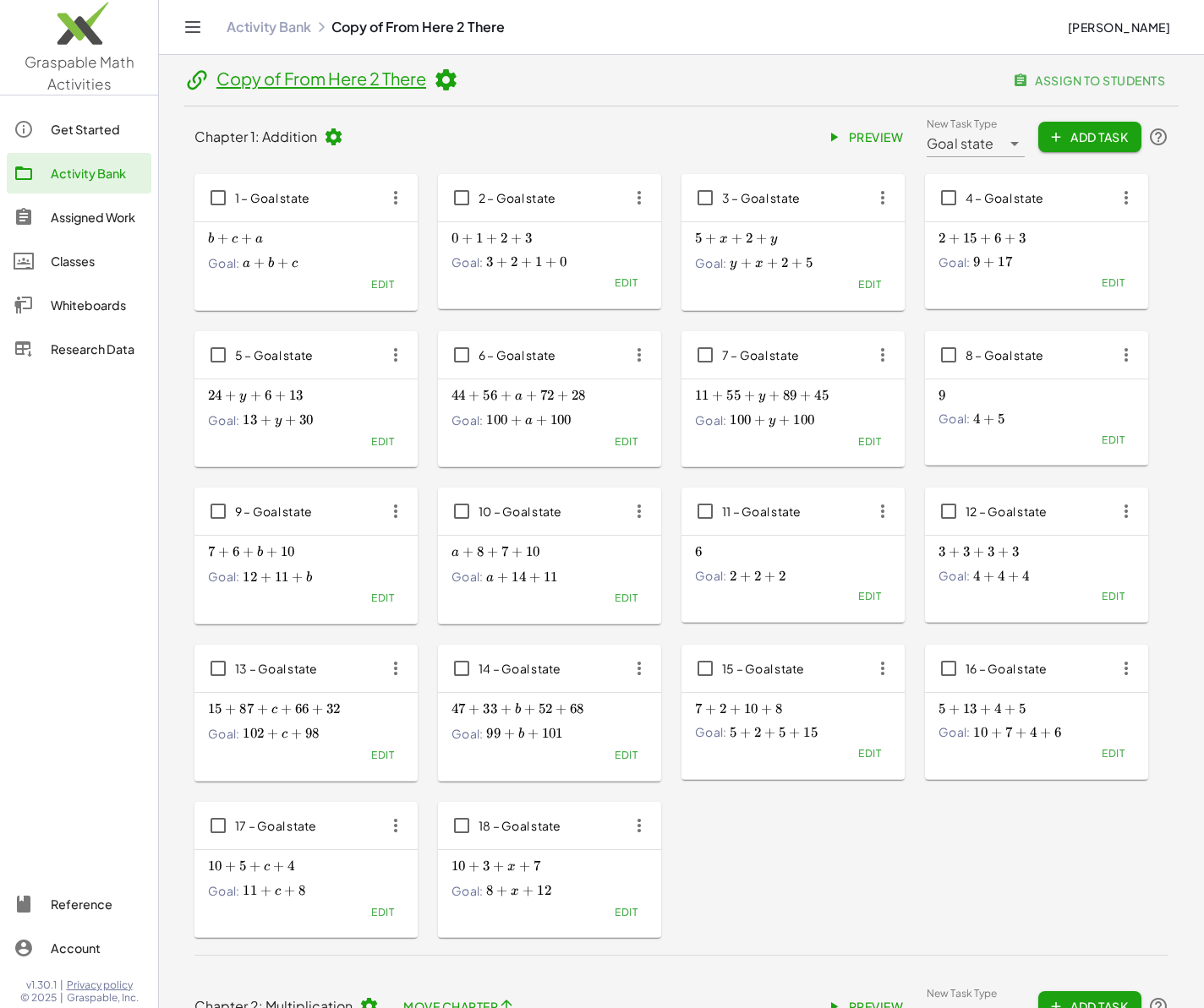
click at [92, 208] on div "Assigned Work" at bounding box center [97, 217] width 94 height 20
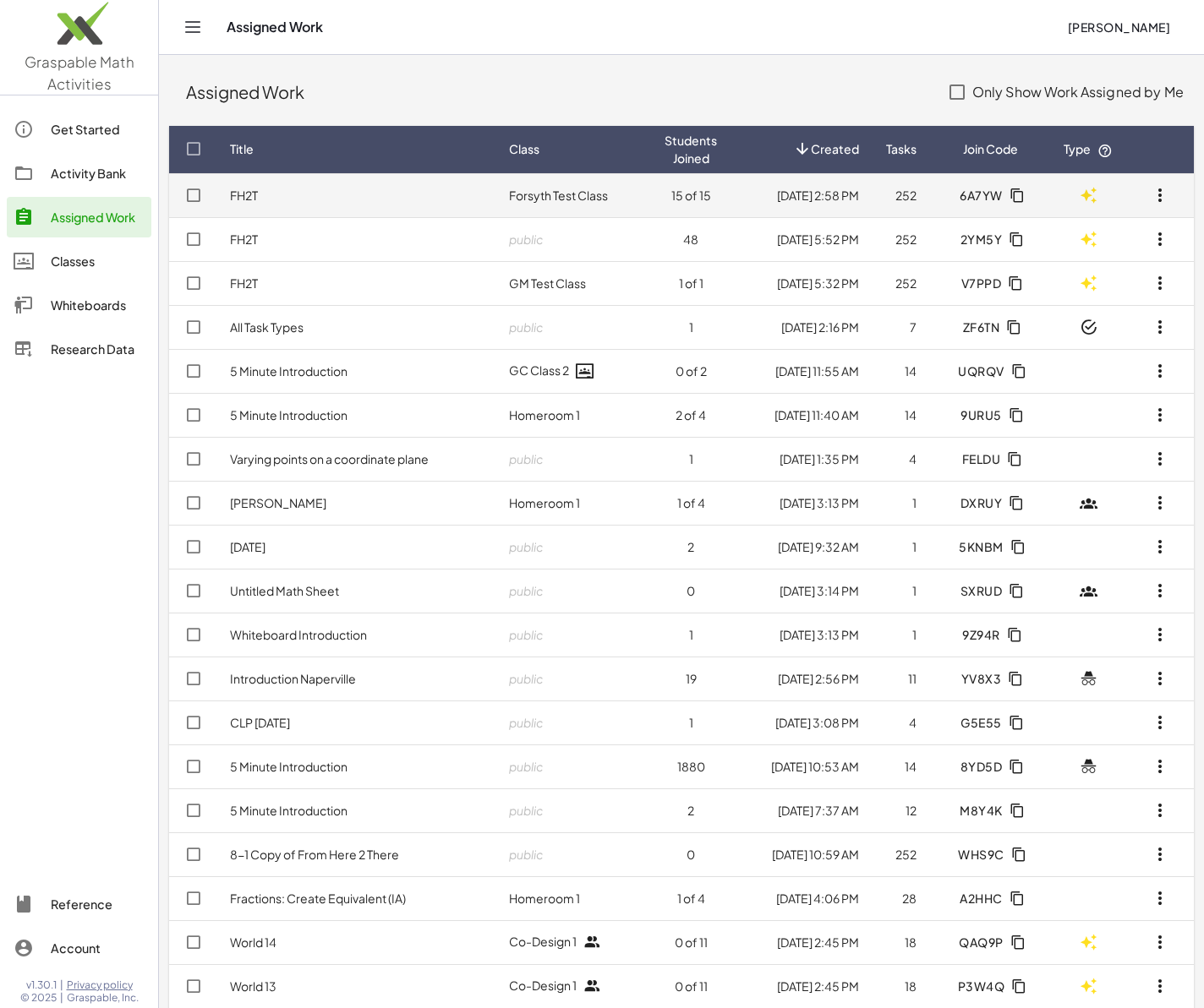
click at [352, 195] on td "FH2T" at bounding box center [355, 195] width 279 height 44
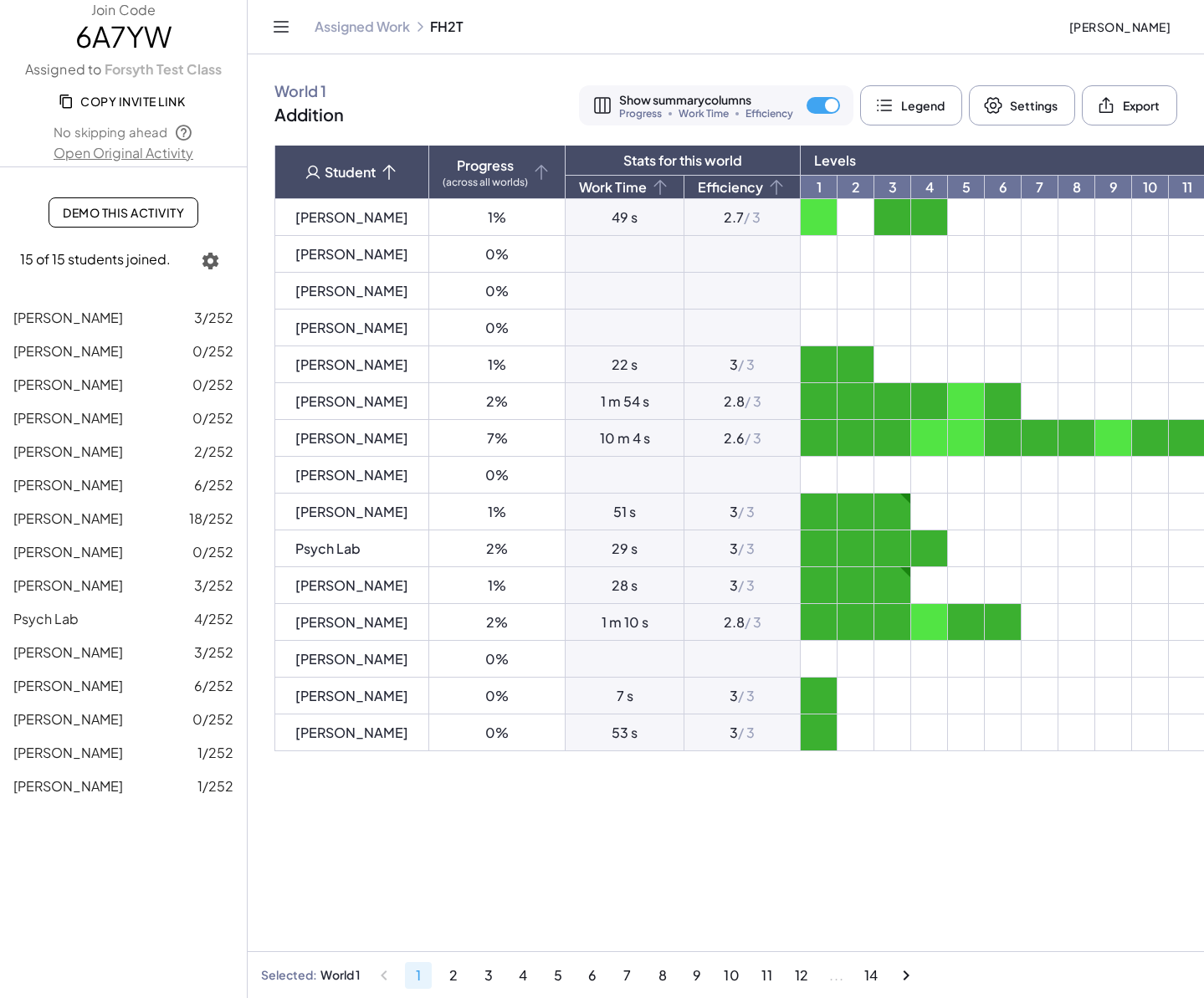
click at [282, 23] on icon "Toggle navigation" at bounding box center [280, 26] width 20 height 20
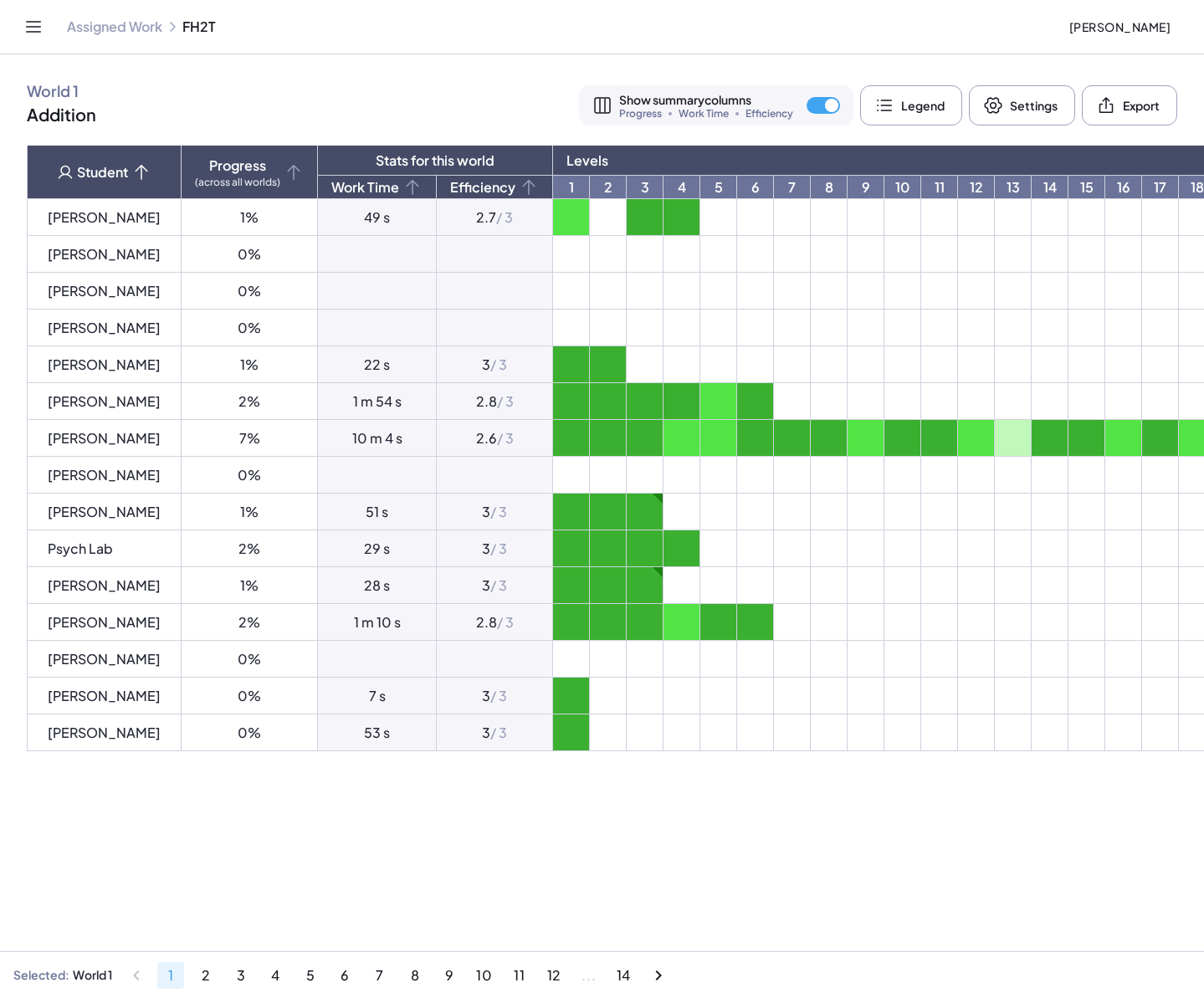
click at [627, 581] on td at bounding box center [645, 585] width 37 height 37
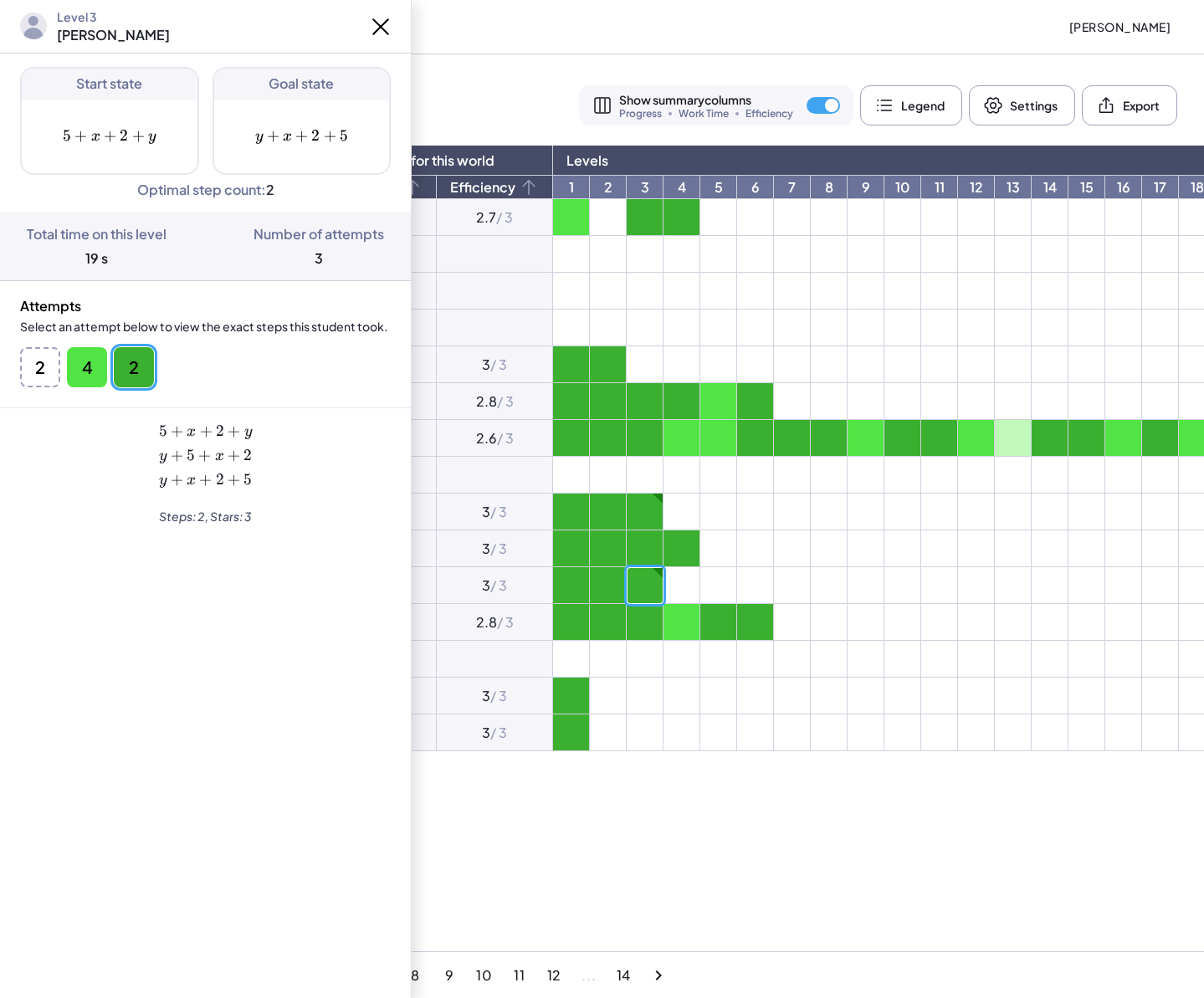
click at [50, 370] on button "2" at bounding box center [40, 367] width 40 height 40
click at [83, 369] on button "4" at bounding box center [87, 367] width 40 height 40
click at [125, 365] on button "2" at bounding box center [133, 367] width 40 height 40
click at [383, 13] on icon at bounding box center [380, 26] width 27 height 27
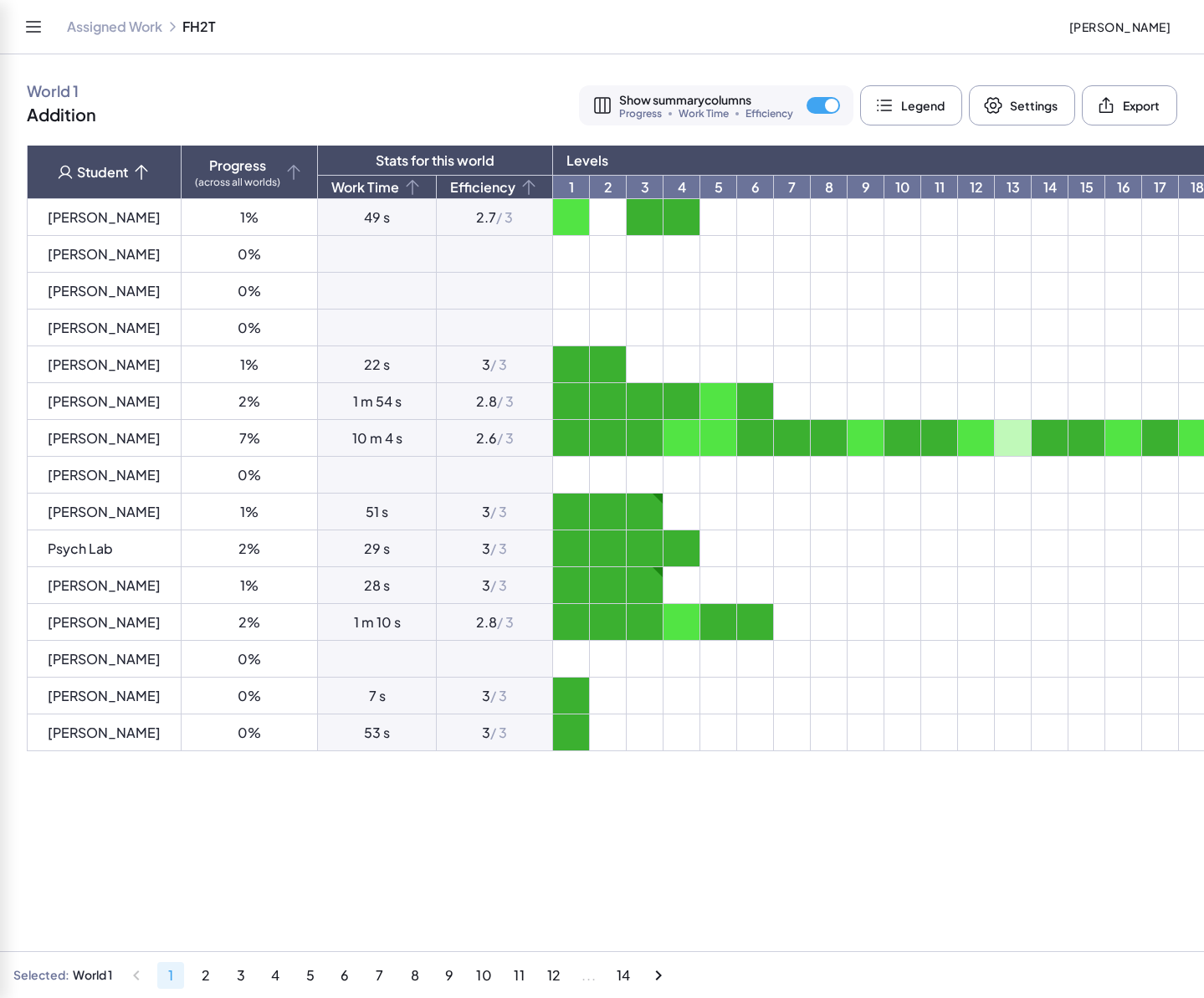
click at [922, 425] on td at bounding box center [1013, 438] width 37 height 37
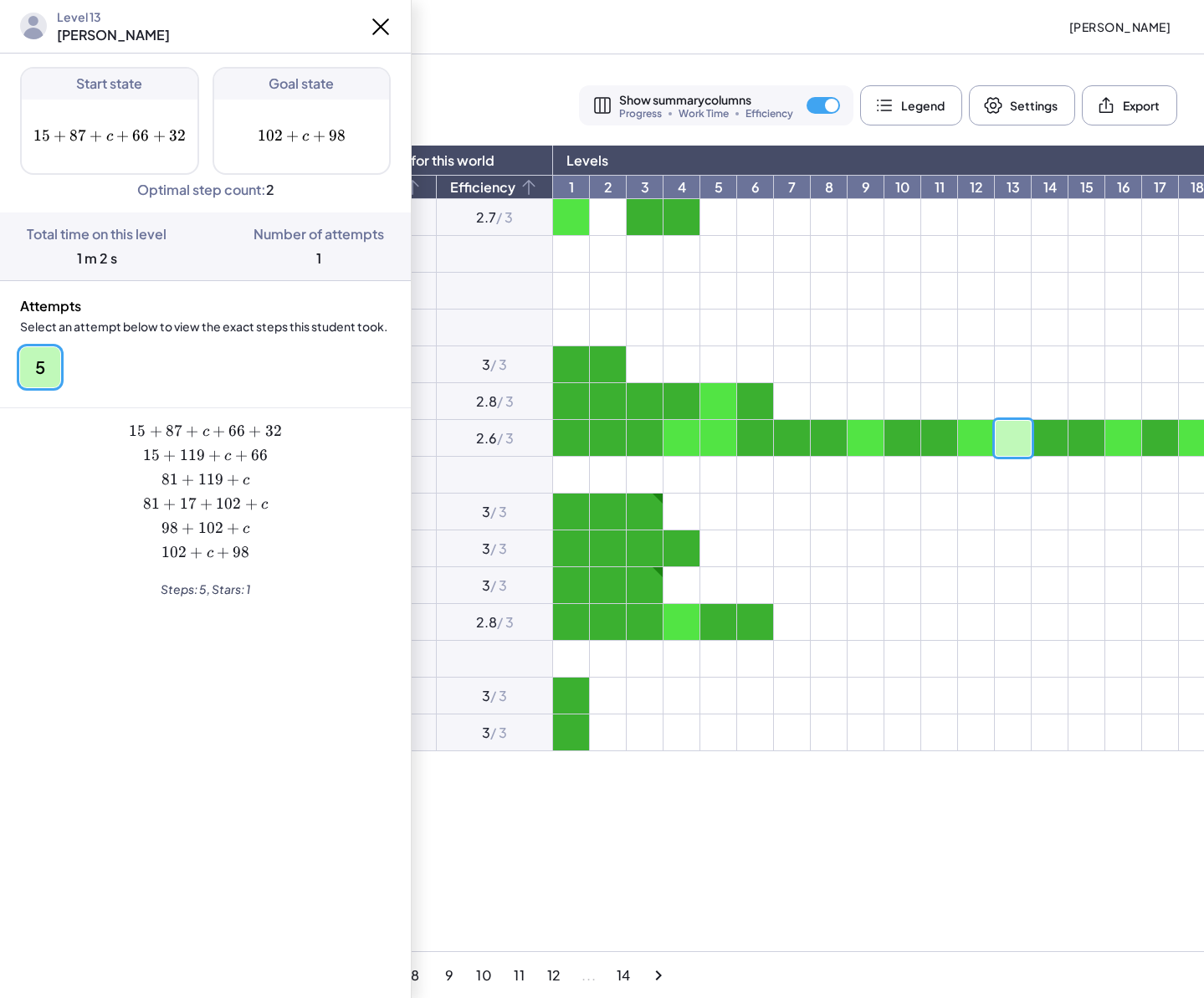
click at [371, 12] on button at bounding box center [381, 27] width 34 height 34
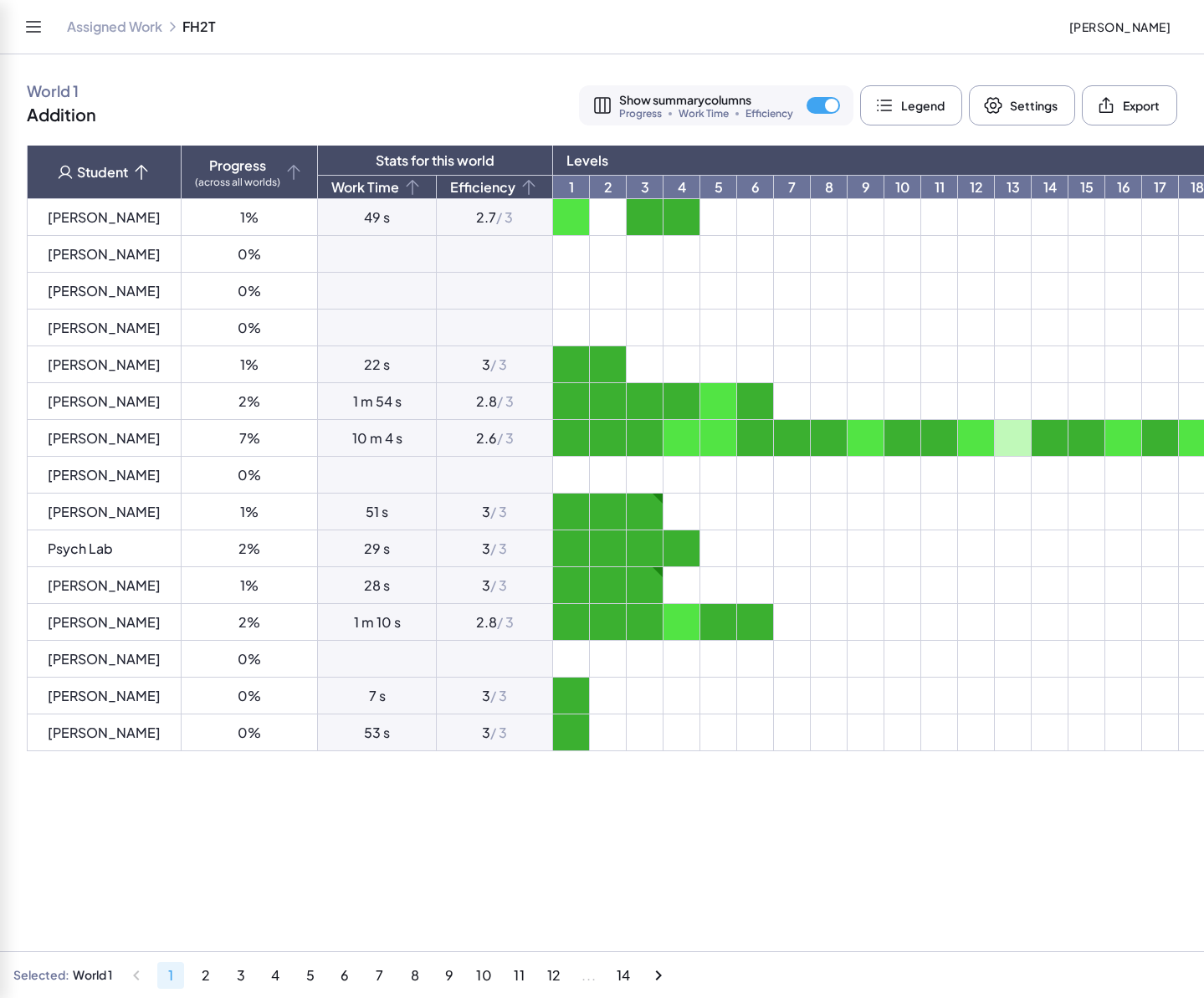
click at [36, 23] on icon "Toggle navigation" at bounding box center [33, 26] width 20 height 20
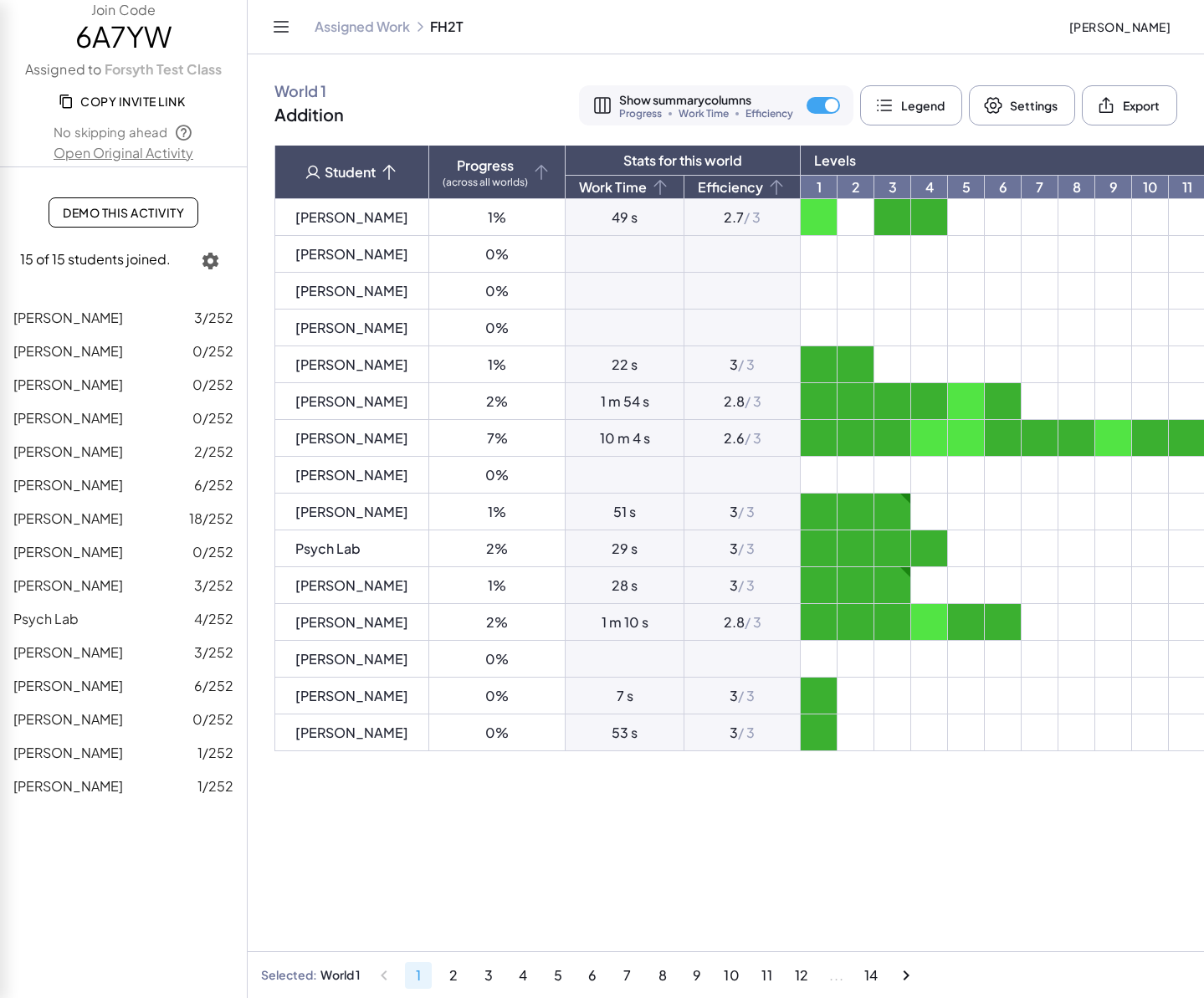
click at [345, 19] on link "Assigned Work" at bounding box center [362, 26] width 95 height 16
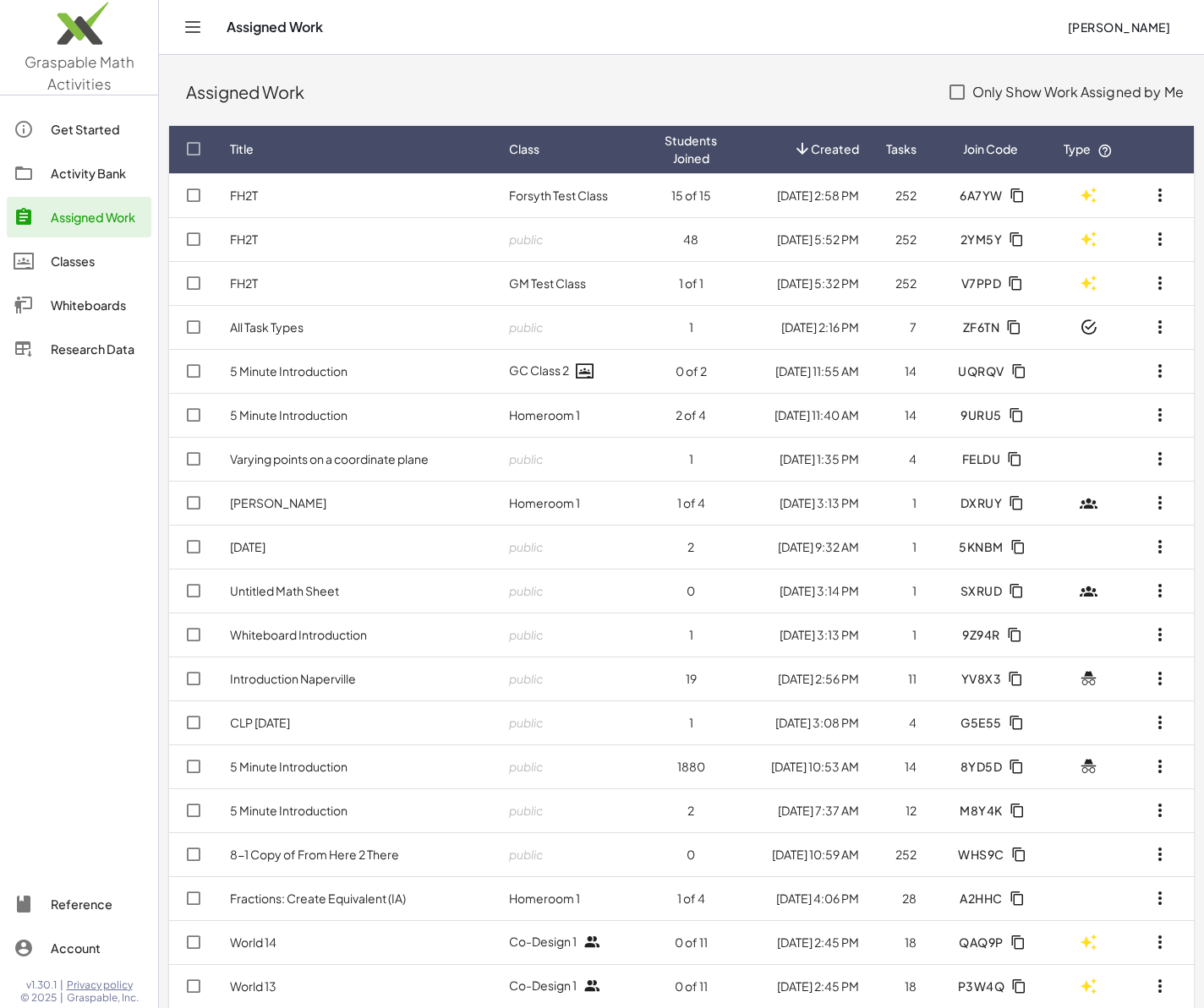
click at [102, 247] on link "Classes" at bounding box center [79, 261] width 144 height 40
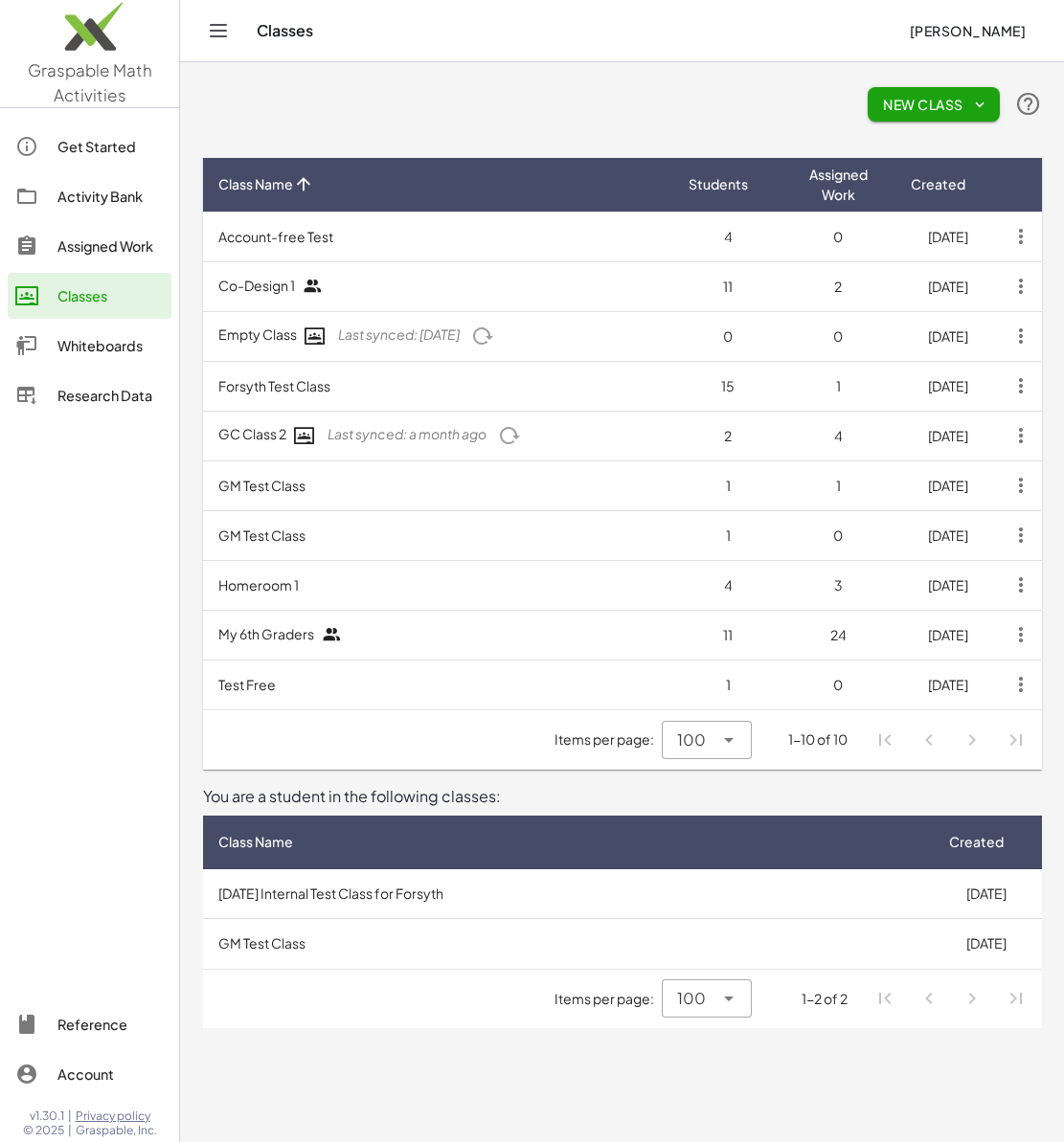
click at [117, 190] on div "Activity Bank" at bounding box center [110, 196] width 106 height 23
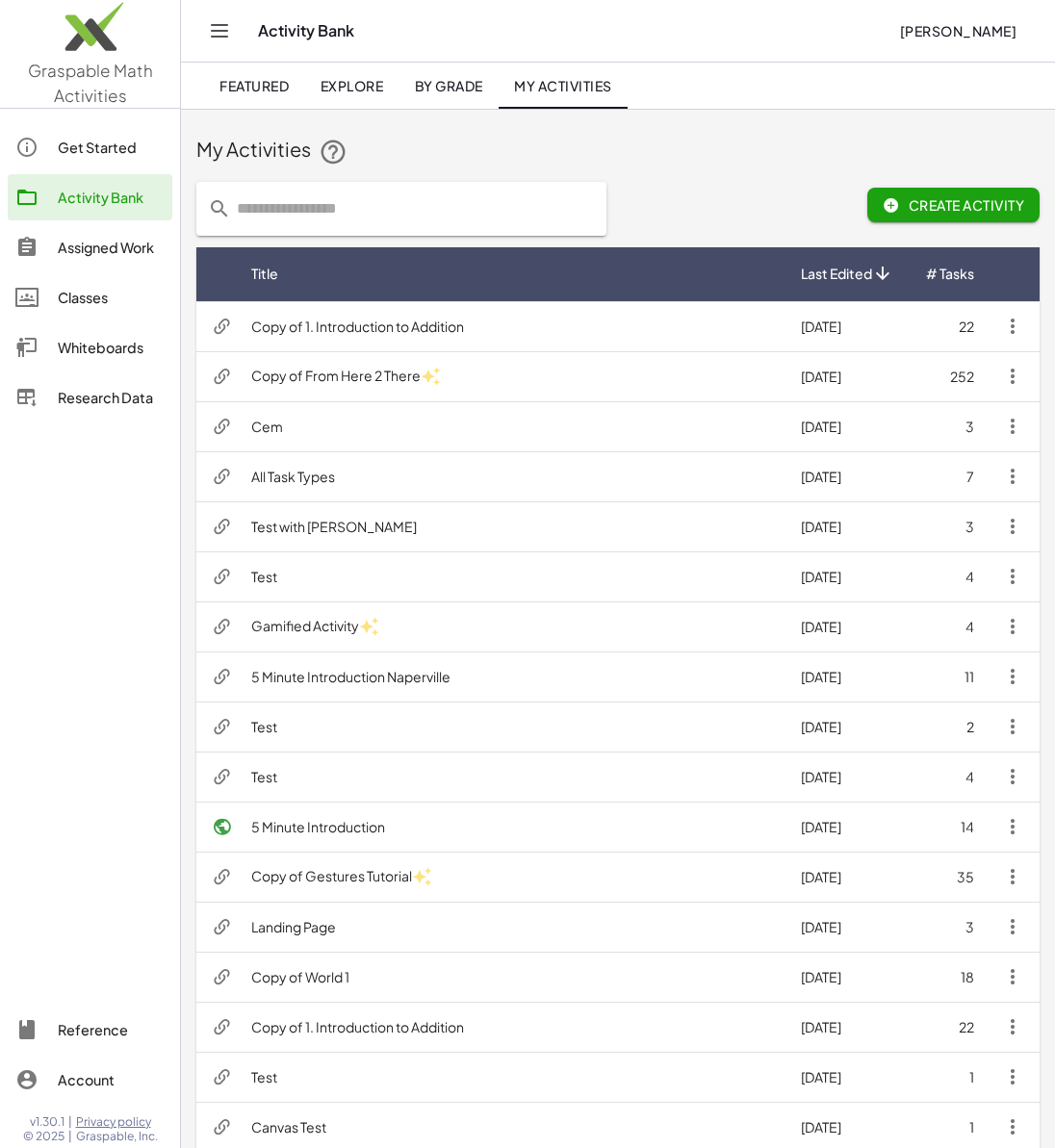
click at [369, 84] on span "Explore" at bounding box center [351, 85] width 64 height 17
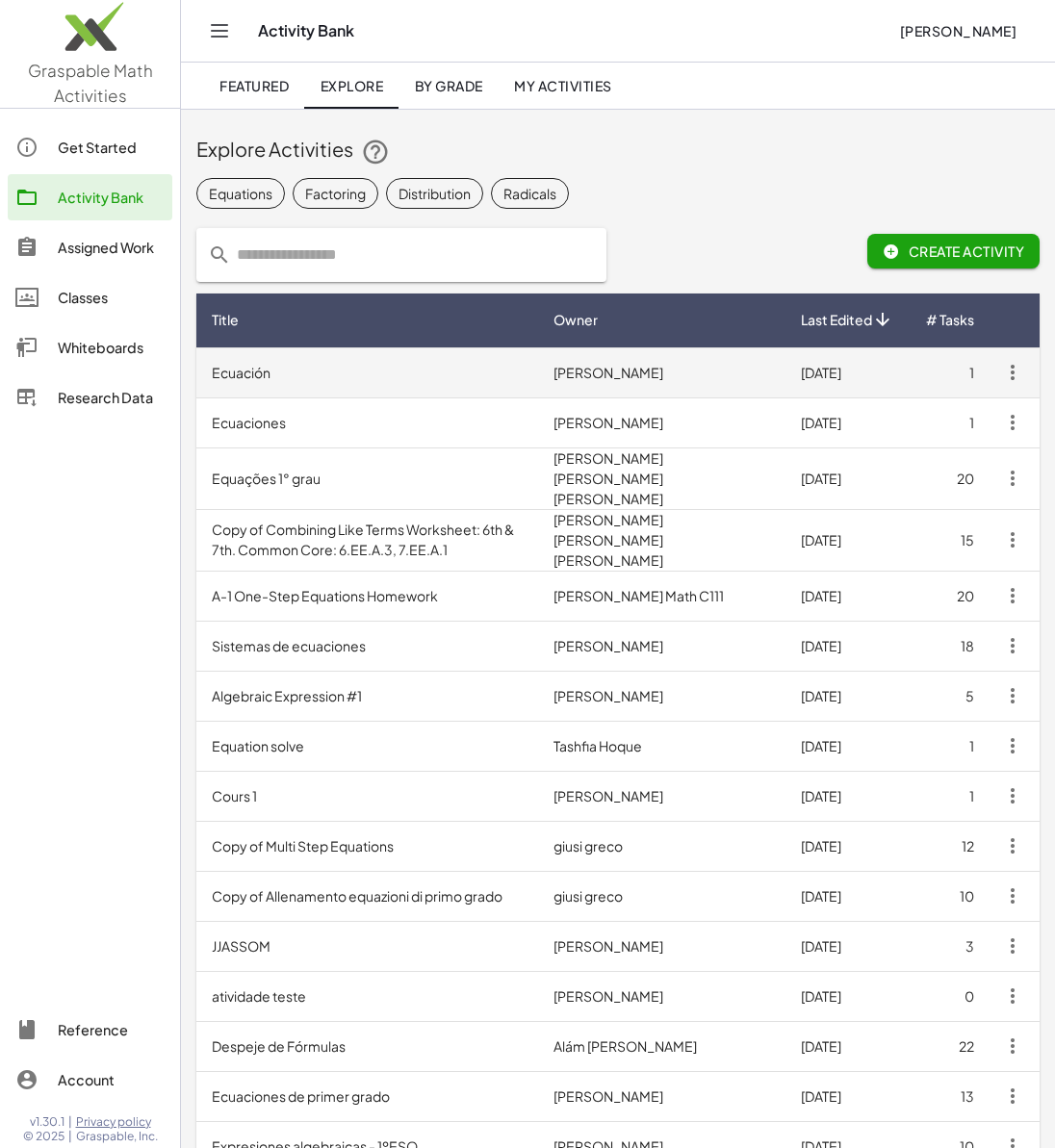
click at [422, 378] on td "Ecuación" at bounding box center [366, 372] width 341 height 50
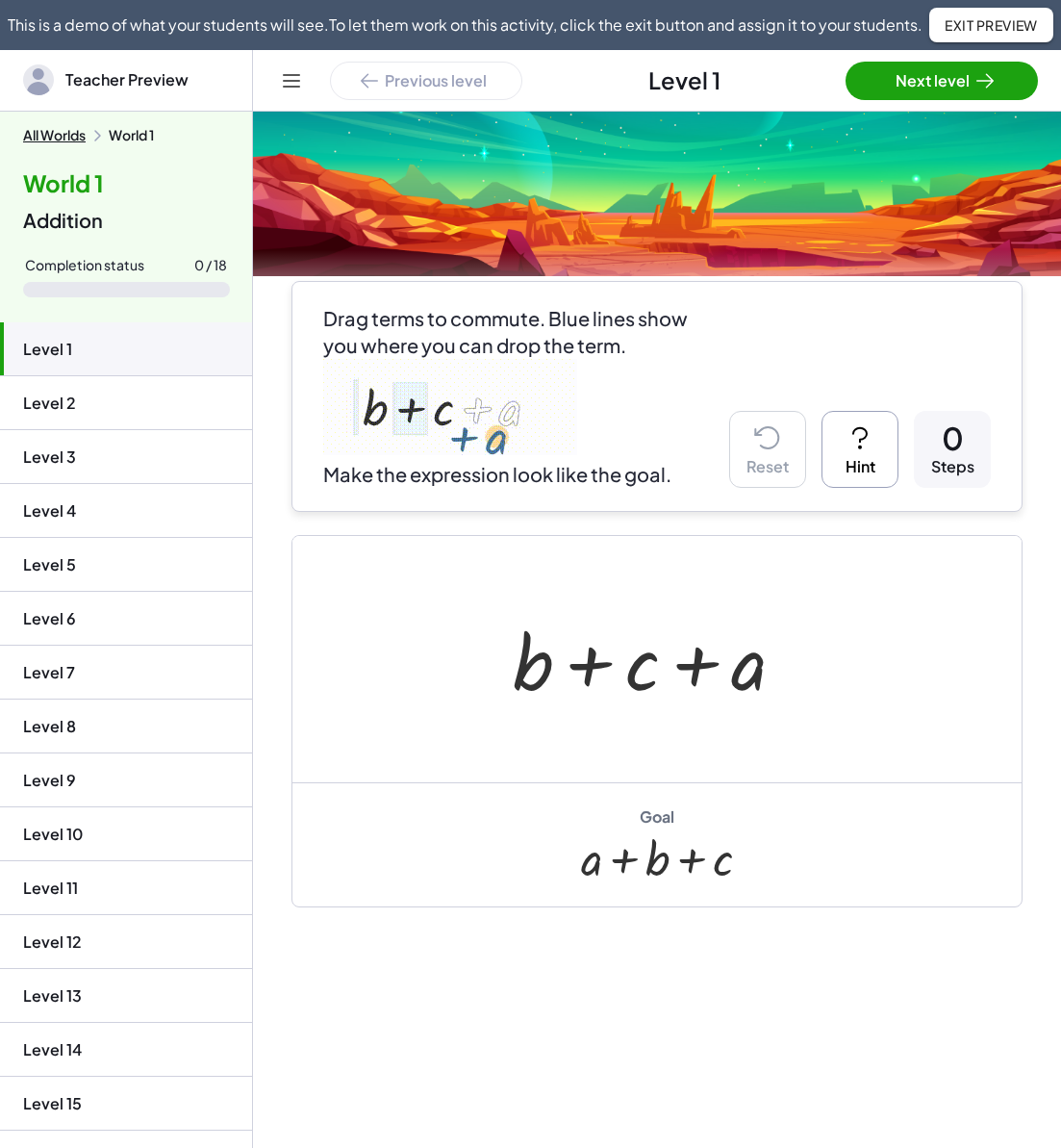
click at [46, 135] on button "All Worlds" at bounding box center [54, 135] width 63 height 17
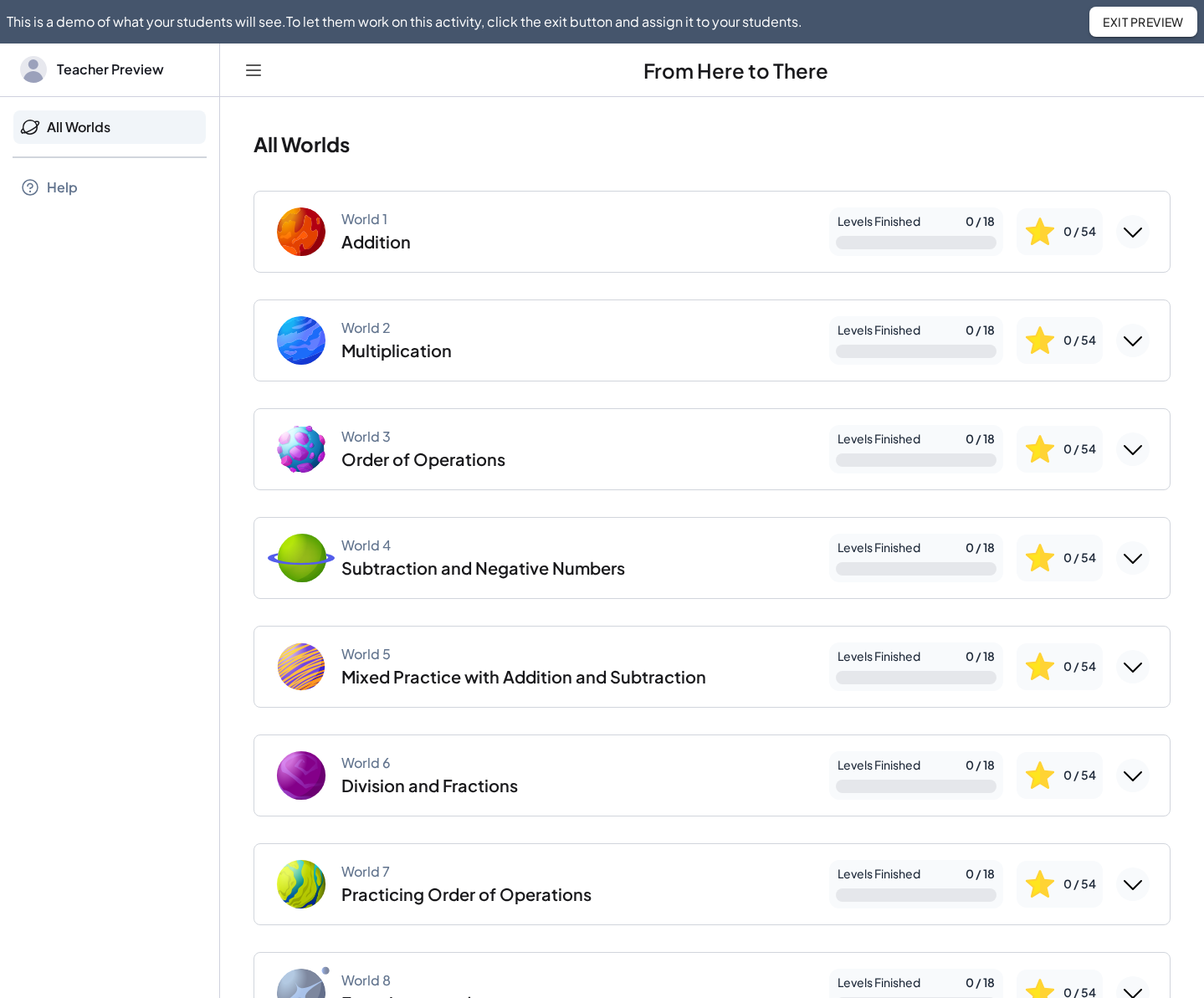
click at [922, 231] on icon "Expand World 1" at bounding box center [1132, 233] width 16 height 9
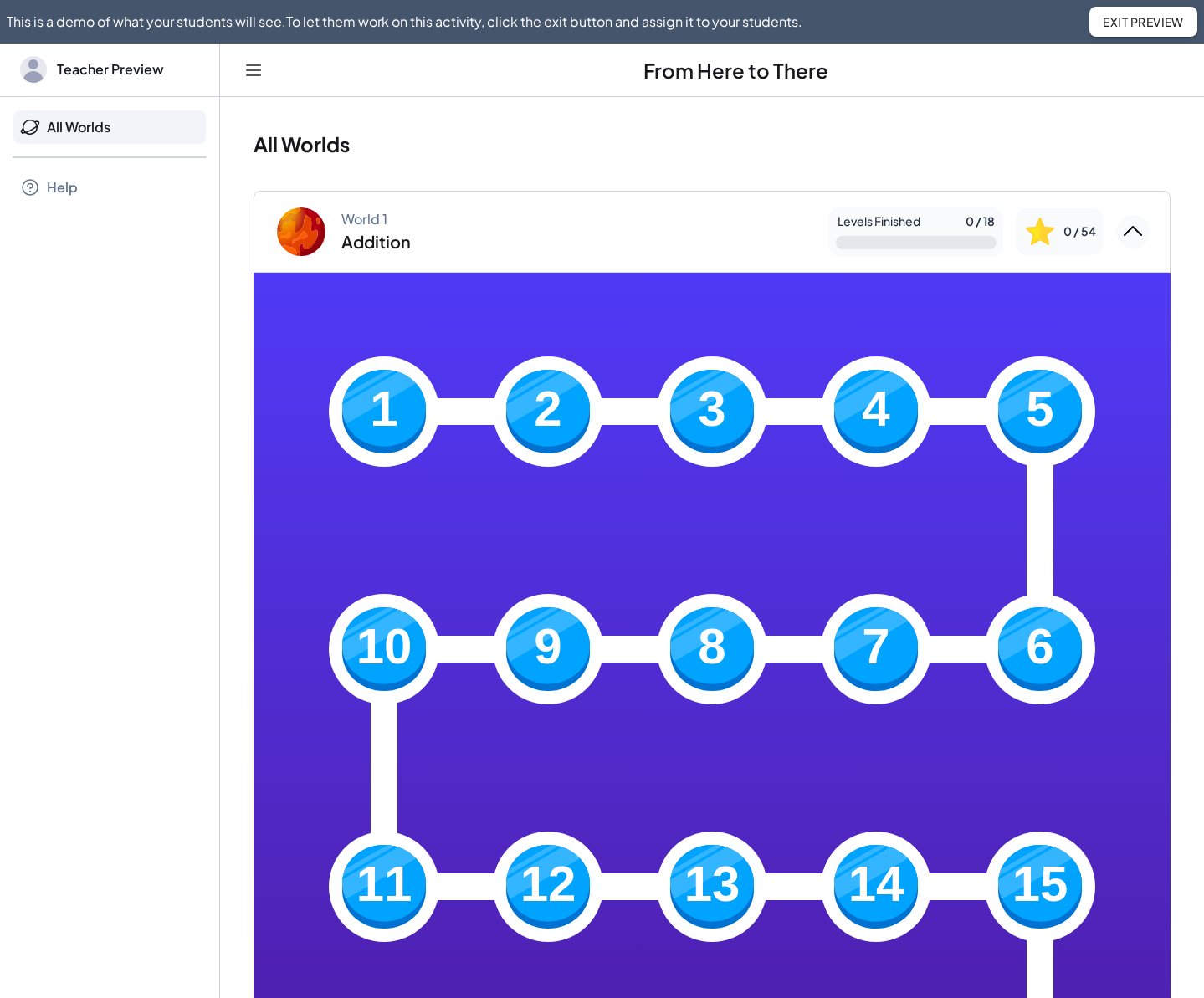
click at [390, 410] on img at bounding box center [383, 411] width 84 height 84
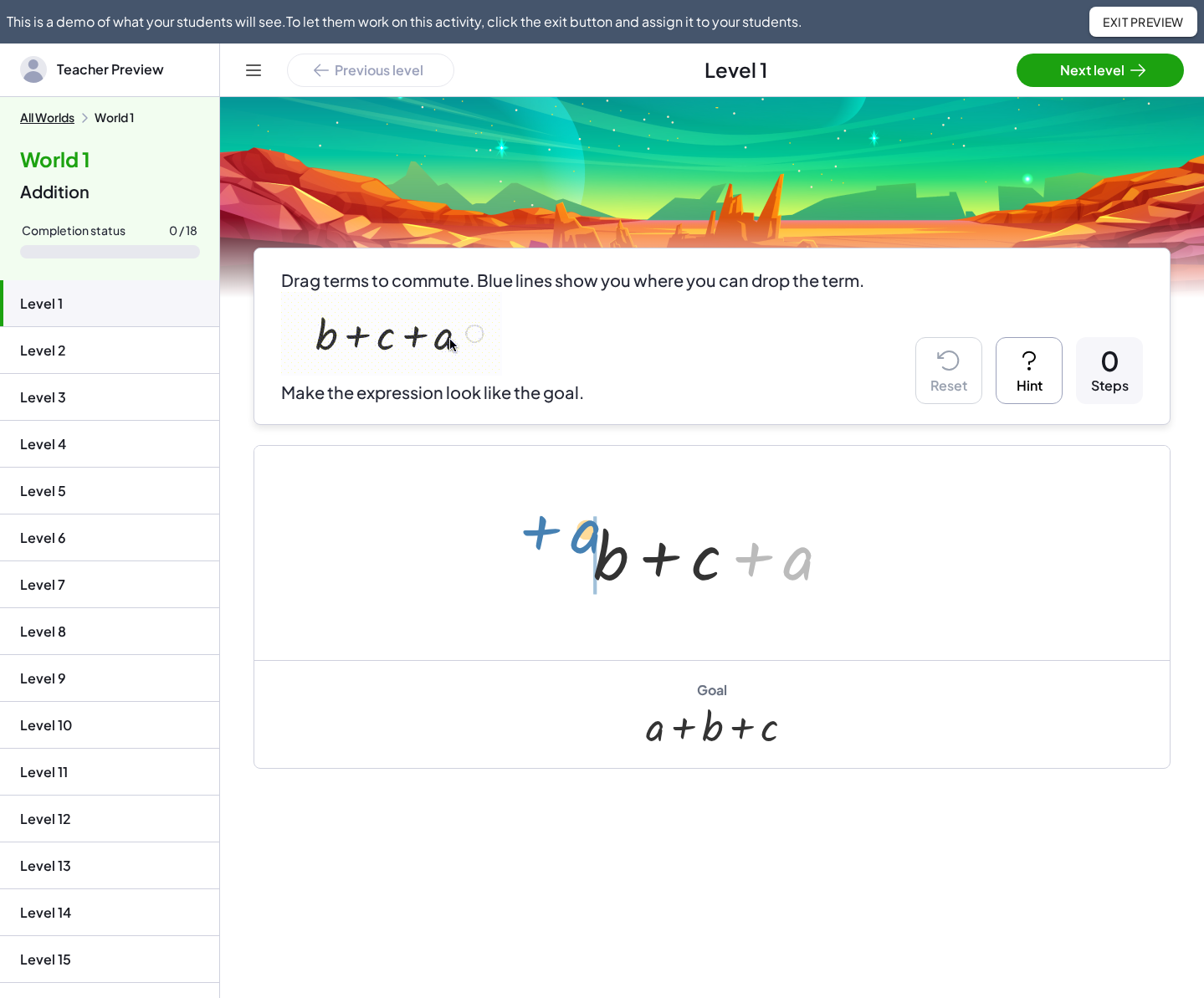
drag, startPoint x: 806, startPoint y: 566, endPoint x: 598, endPoint y: 531, distance: 210.9
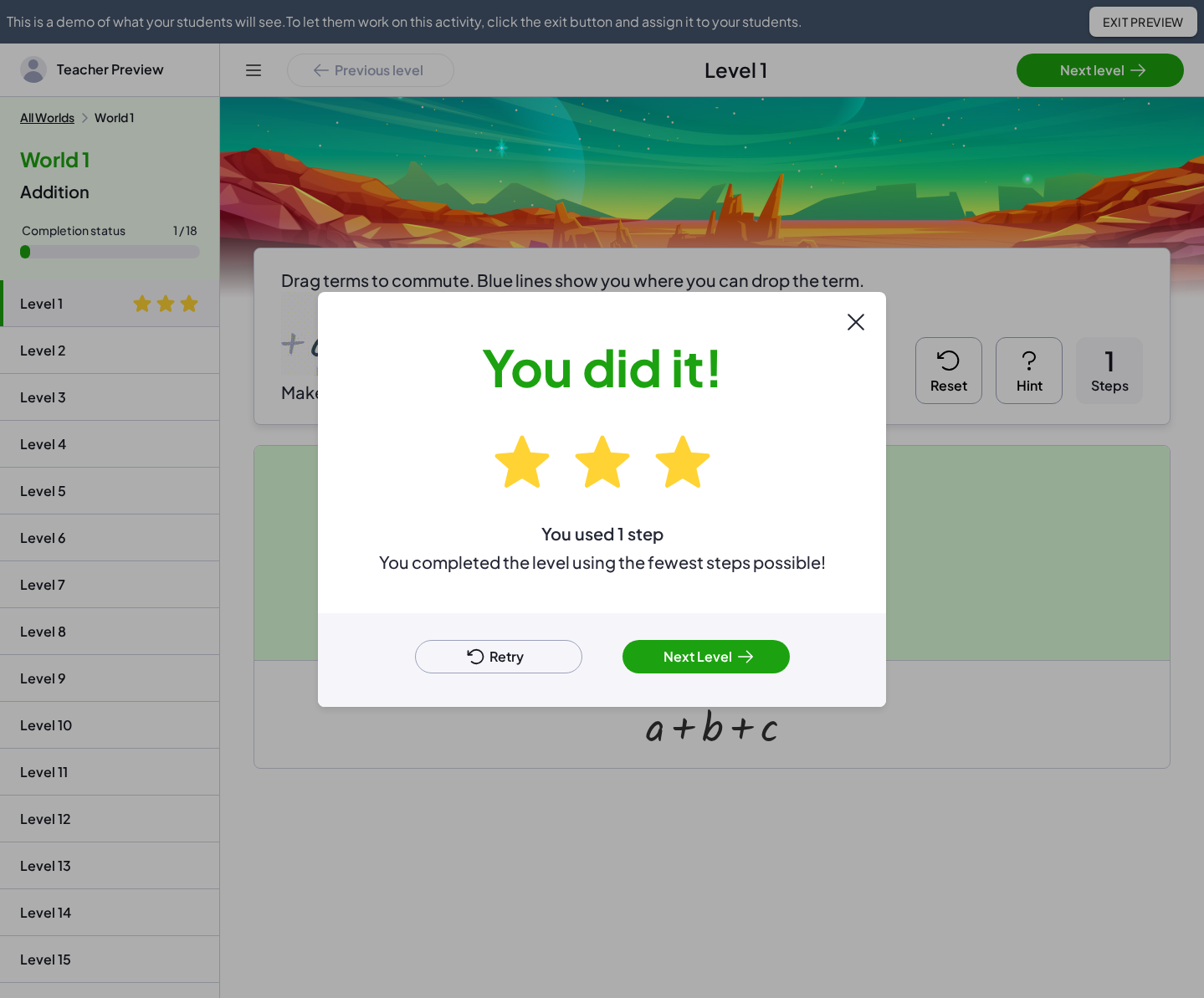
click at [770, 662] on button "Next Level" at bounding box center [705, 657] width 167 height 34
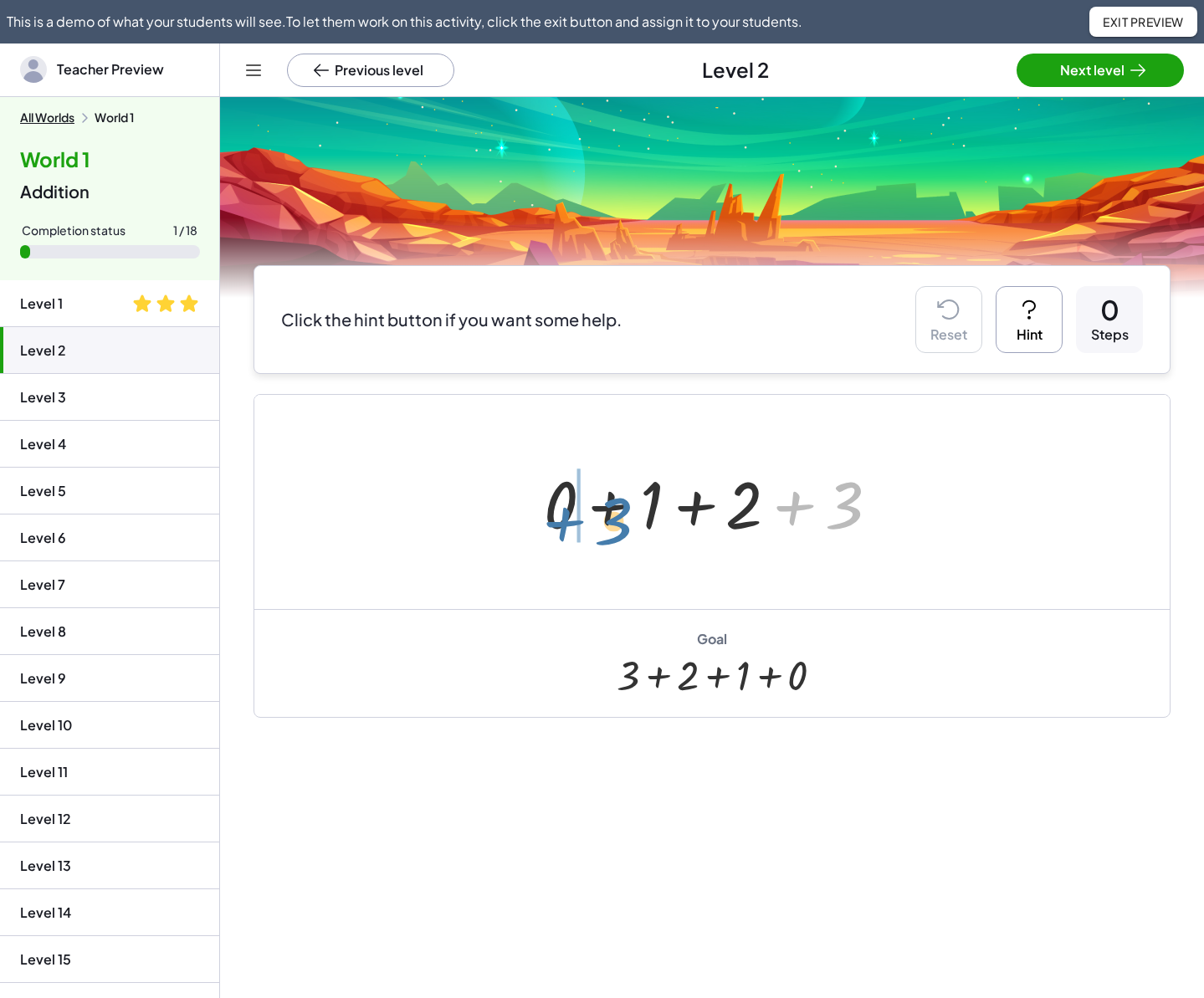
drag, startPoint x: 780, startPoint y: 504, endPoint x: 602, endPoint y: 523, distance: 179.0
click at [602, 523] on div at bounding box center [718, 503] width 364 height 87
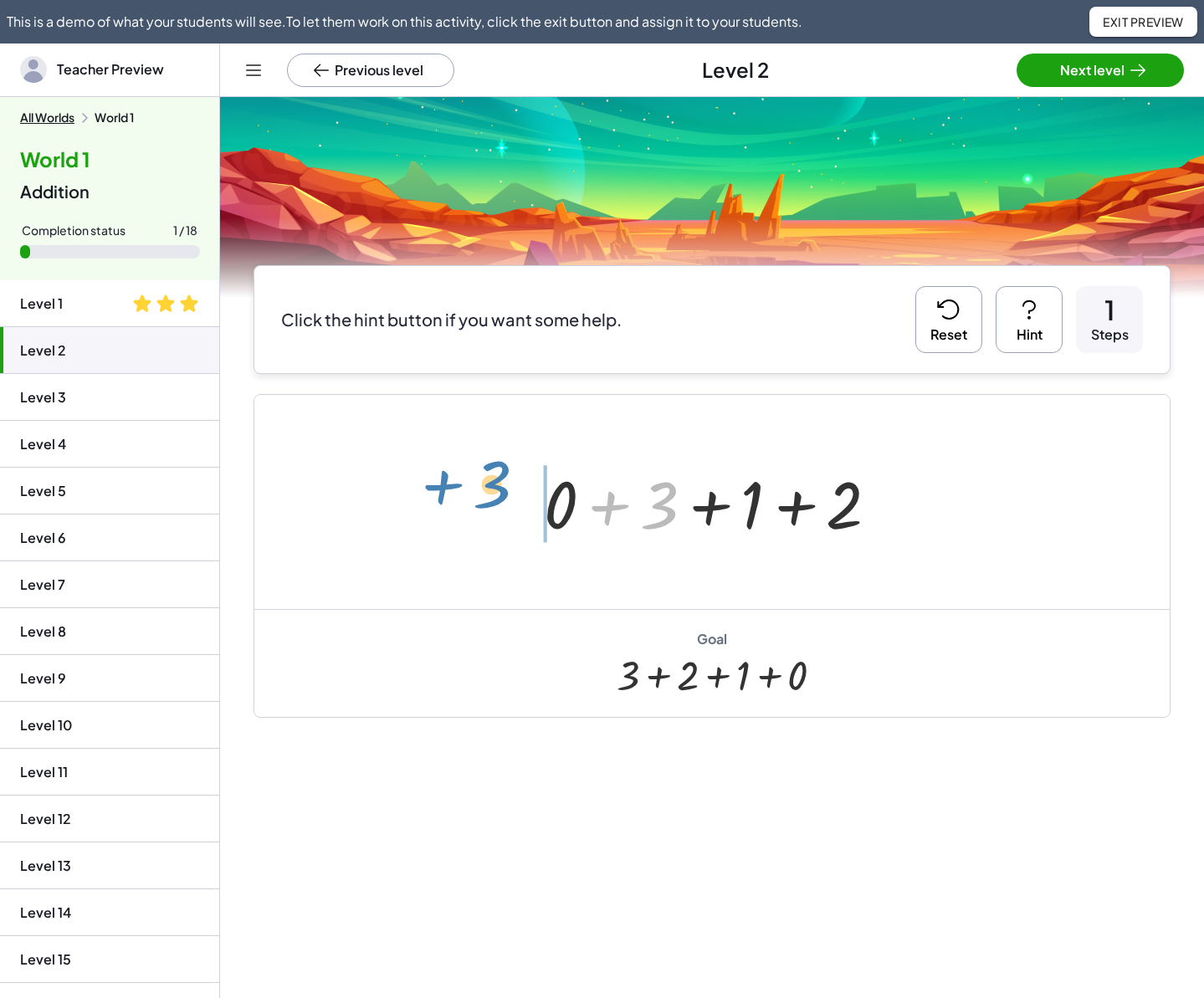
drag, startPoint x: 667, startPoint y: 515, endPoint x: 500, endPoint y: 493, distance: 168.4
drag, startPoint x: 758, startPoint y: 483, endPoint x: 625, endPoint y: 519, distance: 137.8
click at [625, 519] on div at bounding box center [718, 503] width 364 height 87
drag, startPoint x: 853, startPoint y: 513, endPoint x: 732, endPoint y: 512, distance: 121.0
click at [732, 512] on div at bounding box center [718, 503] width 364 height 87
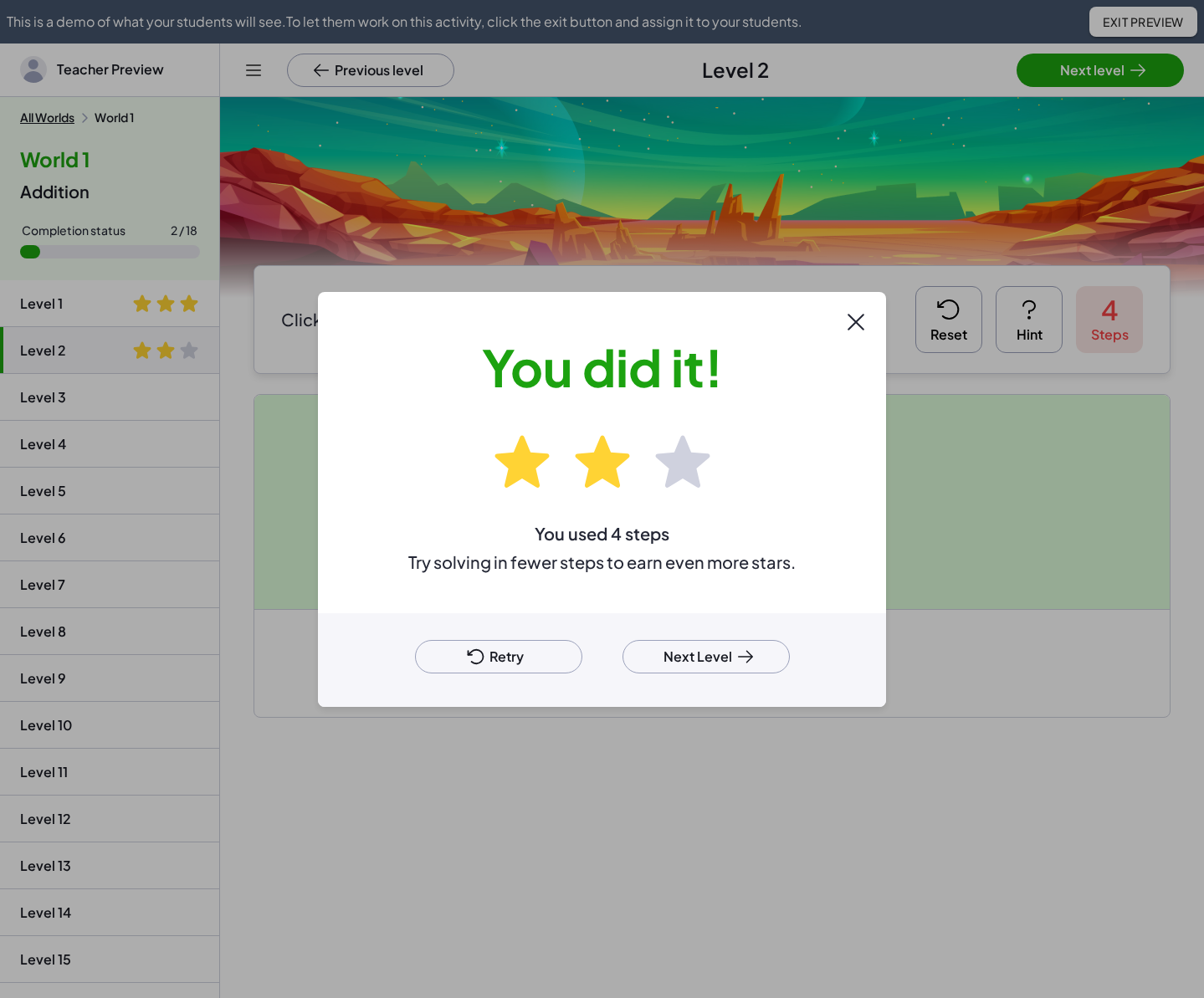
click at [708, 654] on button "Next Level" at bounding box center [705, 657] width 167 height 34
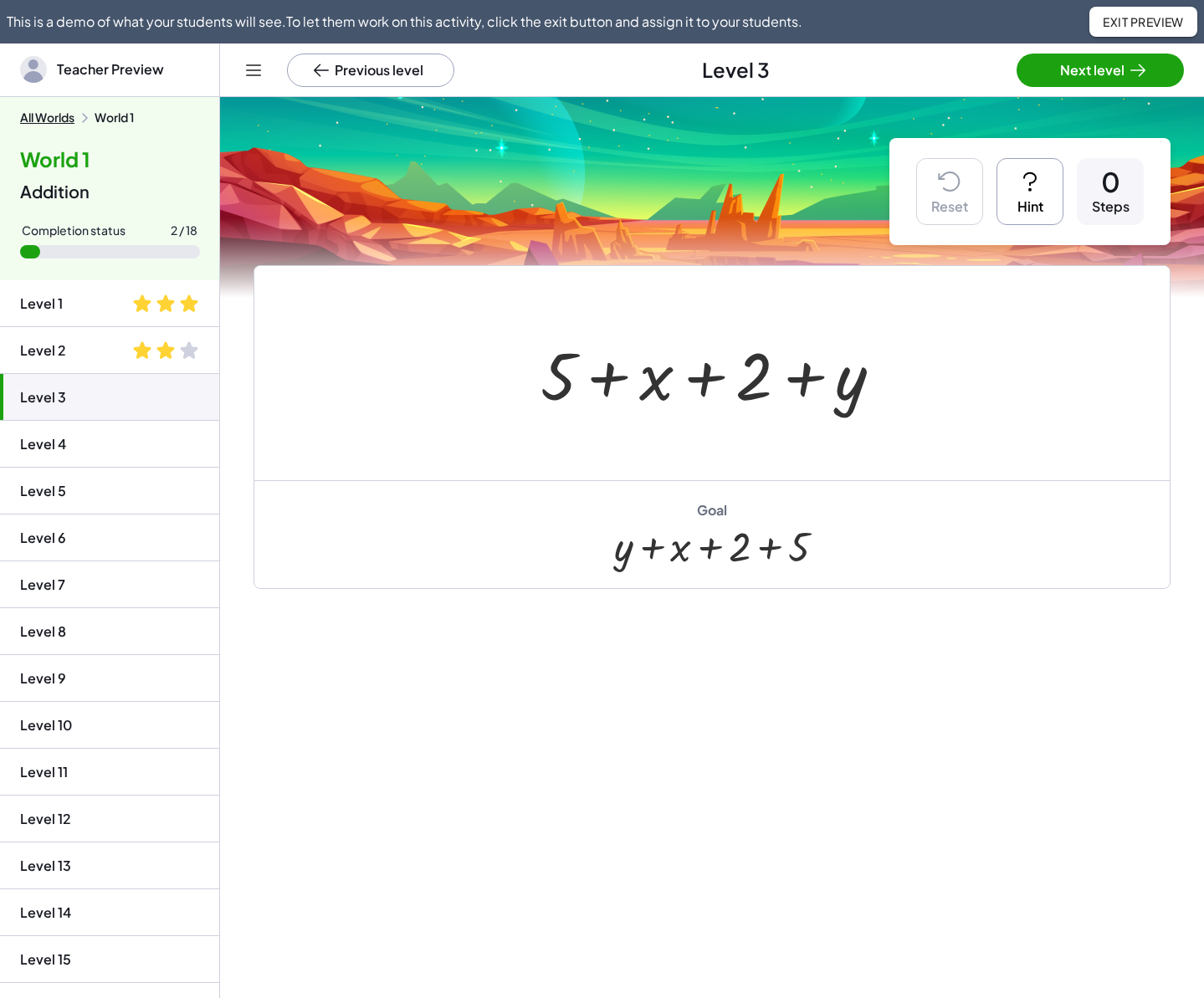
click at [35, 121] on button "All Worlds" at bounding box center [47, 118] width 55 height 15
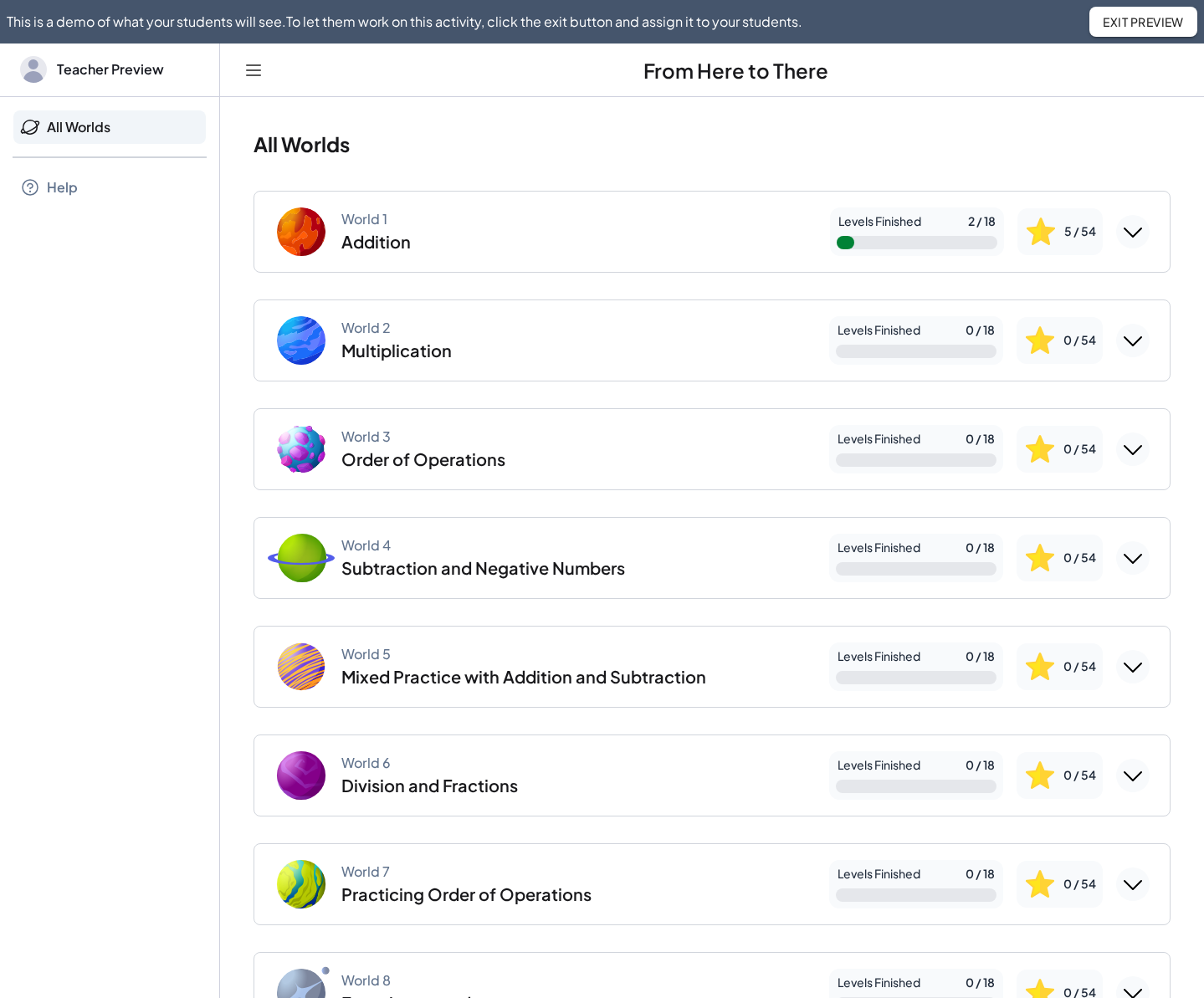
click at [922, 19] on span "Exit Preview" at bounding box center [1143, 21] width 81 height 15
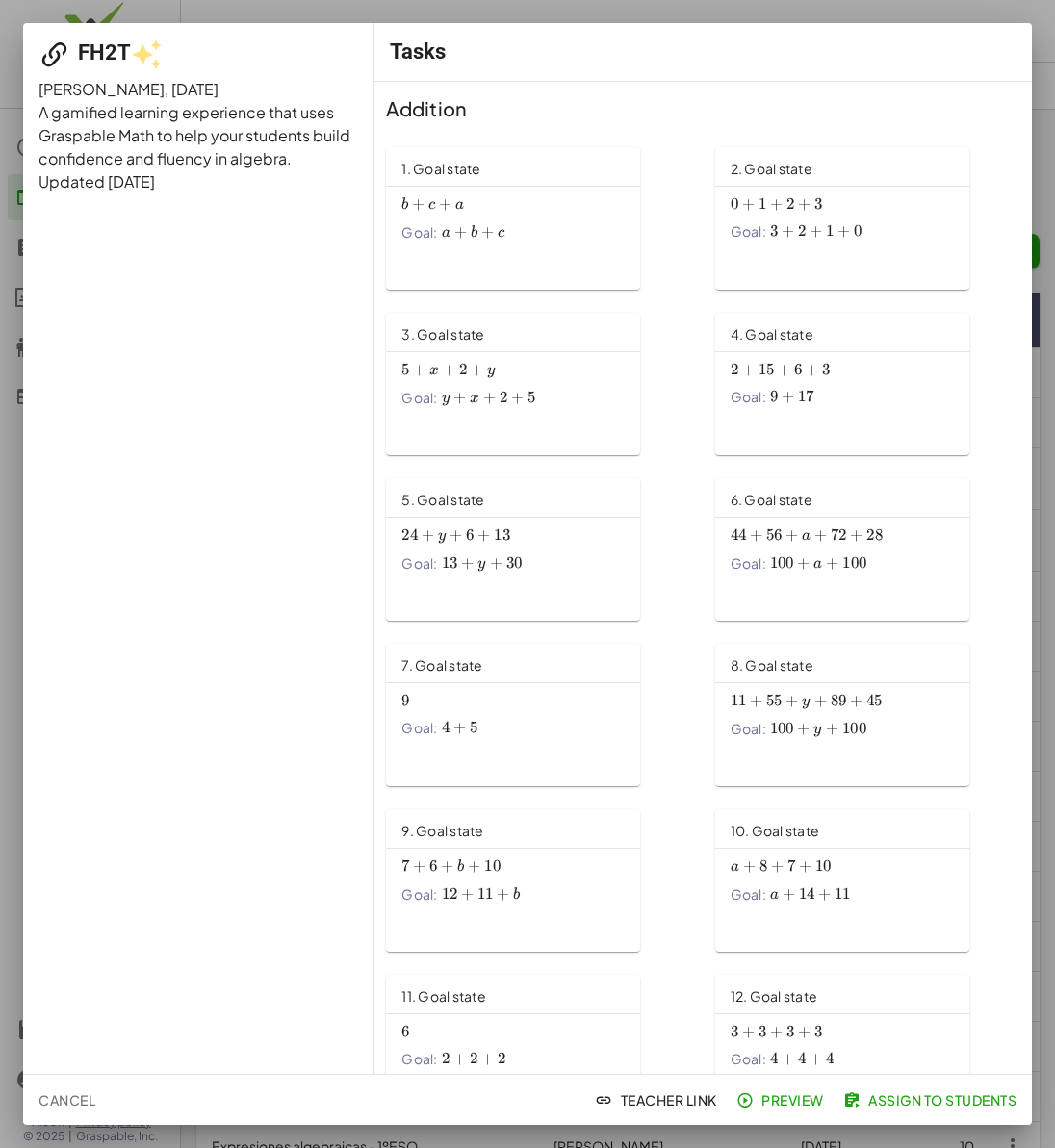
click at [202, 2] on div at bounding box center [528, 574] width 1055 height 1148
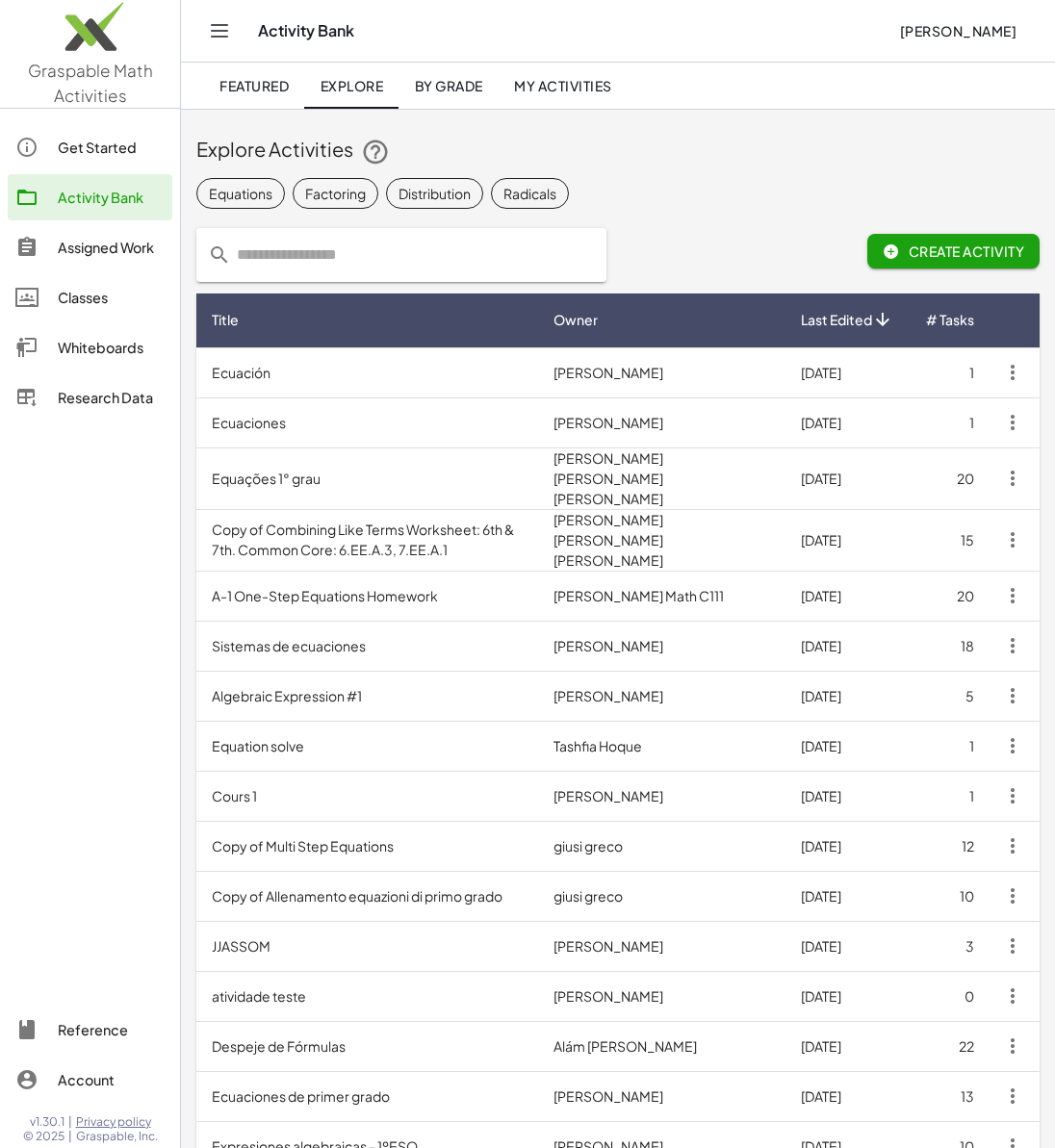
click at [251, 69] on link "Featured" at bounding box center [254, 86] width 101 height 46
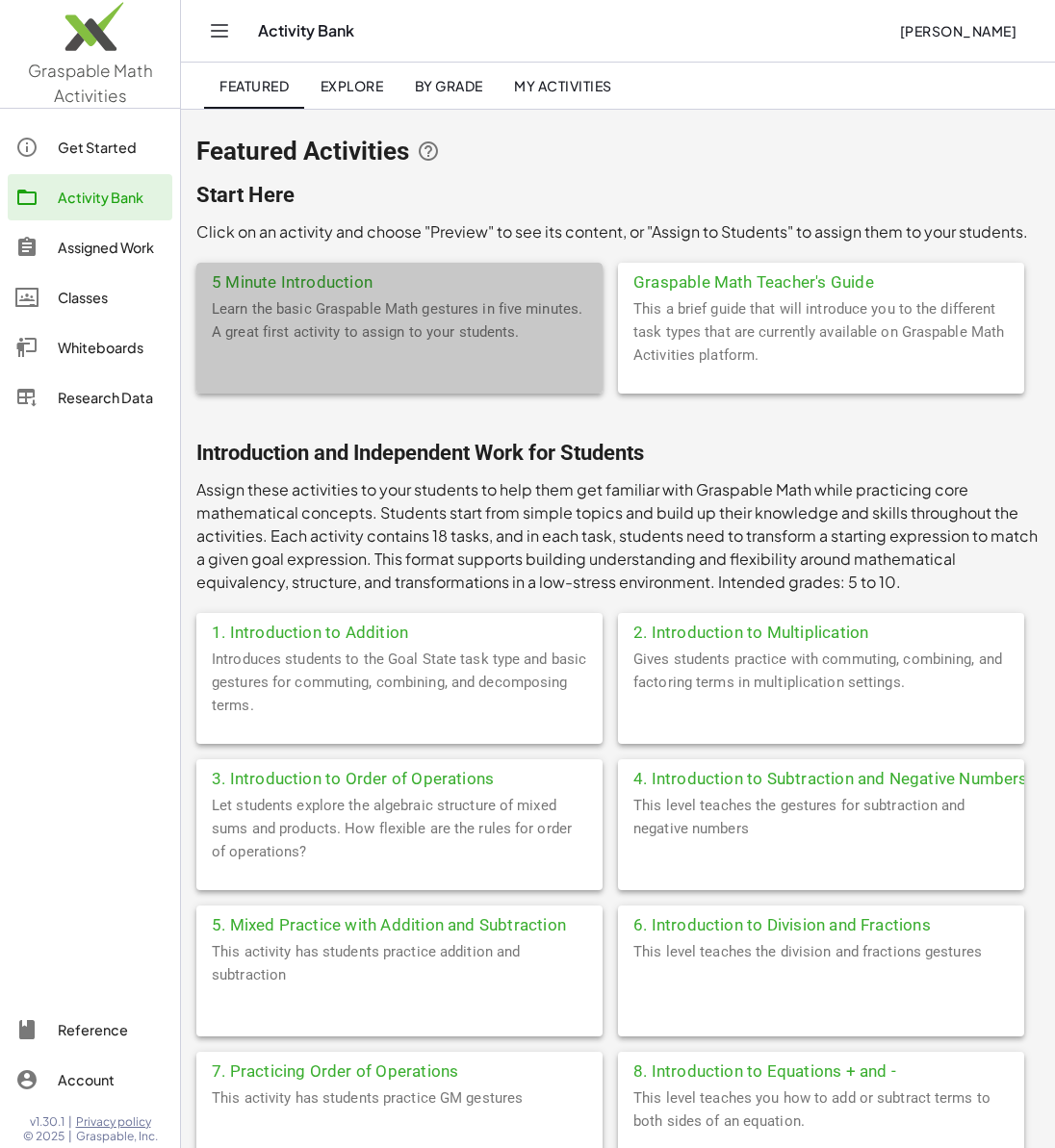
click at [382, 316] on div "Learn the basic Graspable Math gestures in five minutes. A great first activity…" at bounding box center [399, 345] width 406 height 97
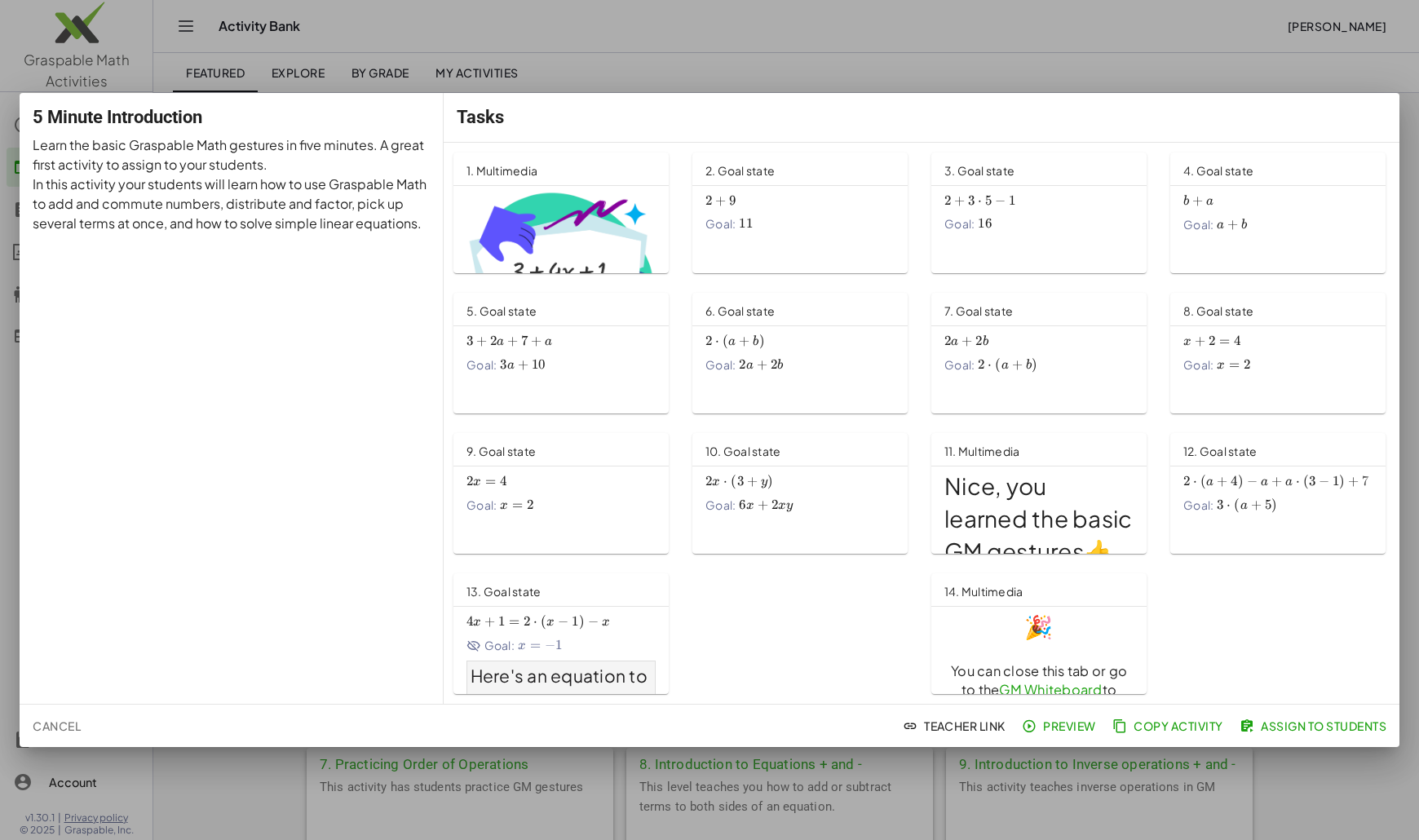
click at [463, 24] on div at bounding box center [710, 420] width 1419 height 840
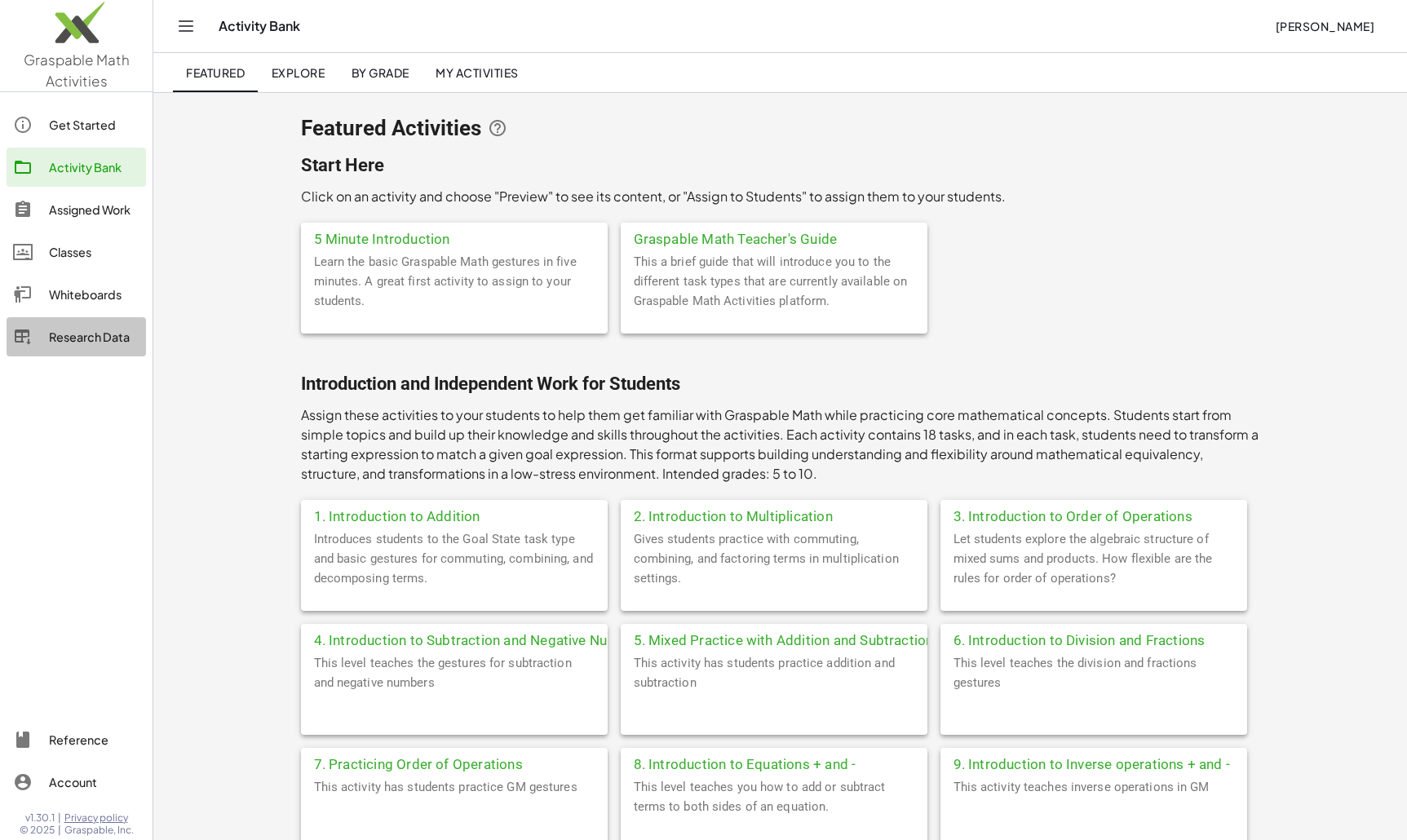
click at [85, 345] on div "Research Data" at bounding box center [94, 337] width 90 height 19
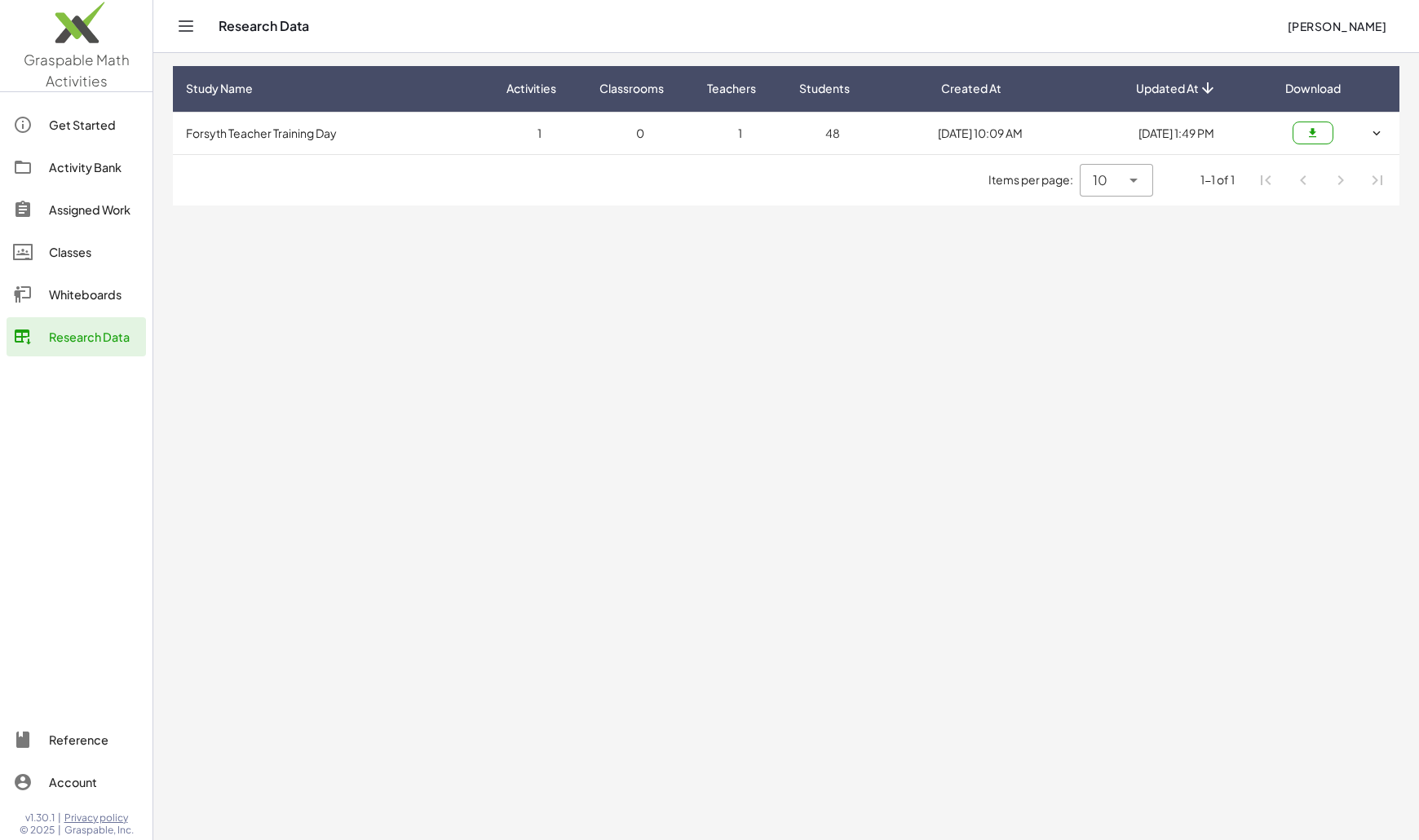
click at [905, 131] on icon "button" at bounding box center [1376, 132] width 14 height 14
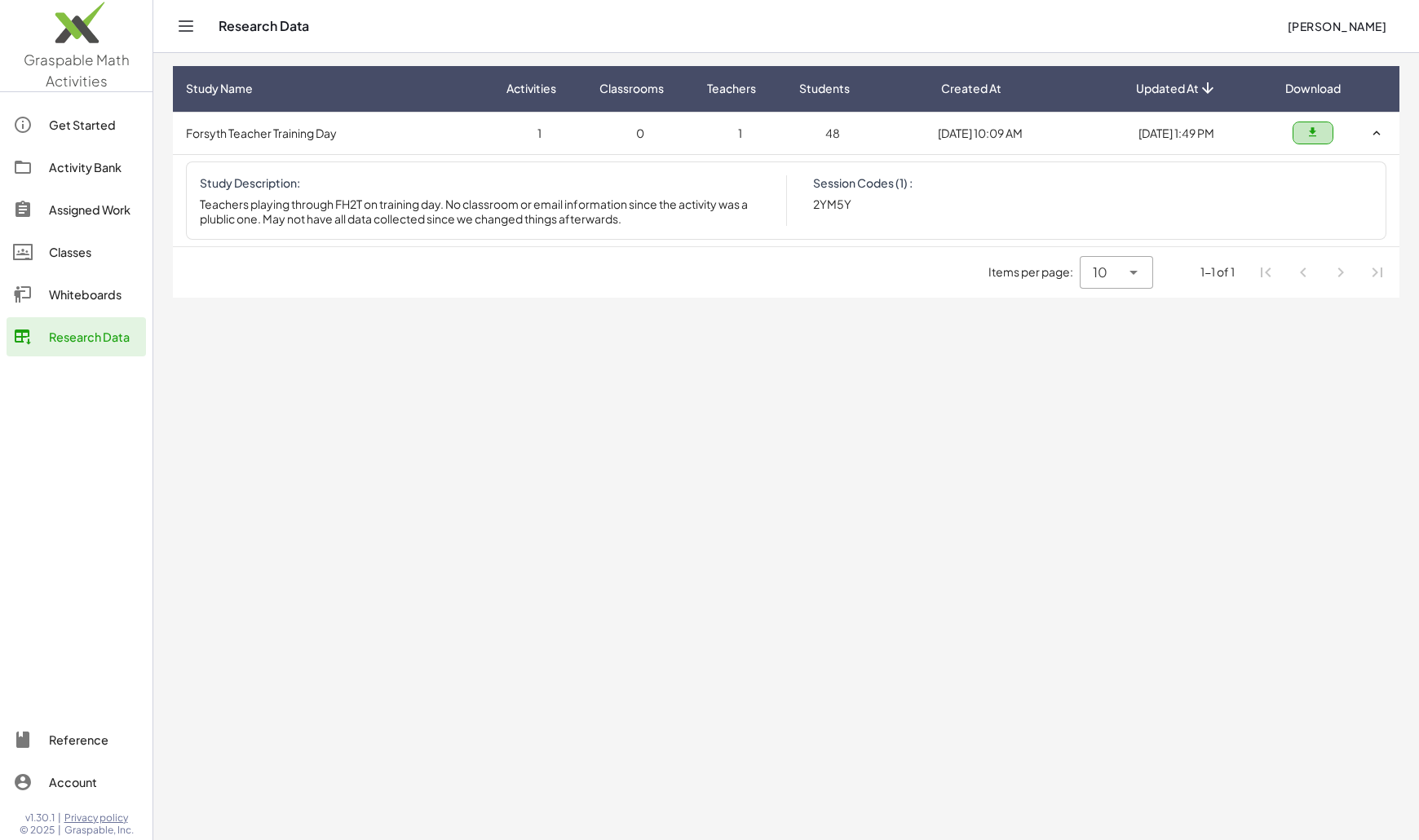
click at [905, 127] on icon "button" at bounding box center [1313, 132] width 13 height 13
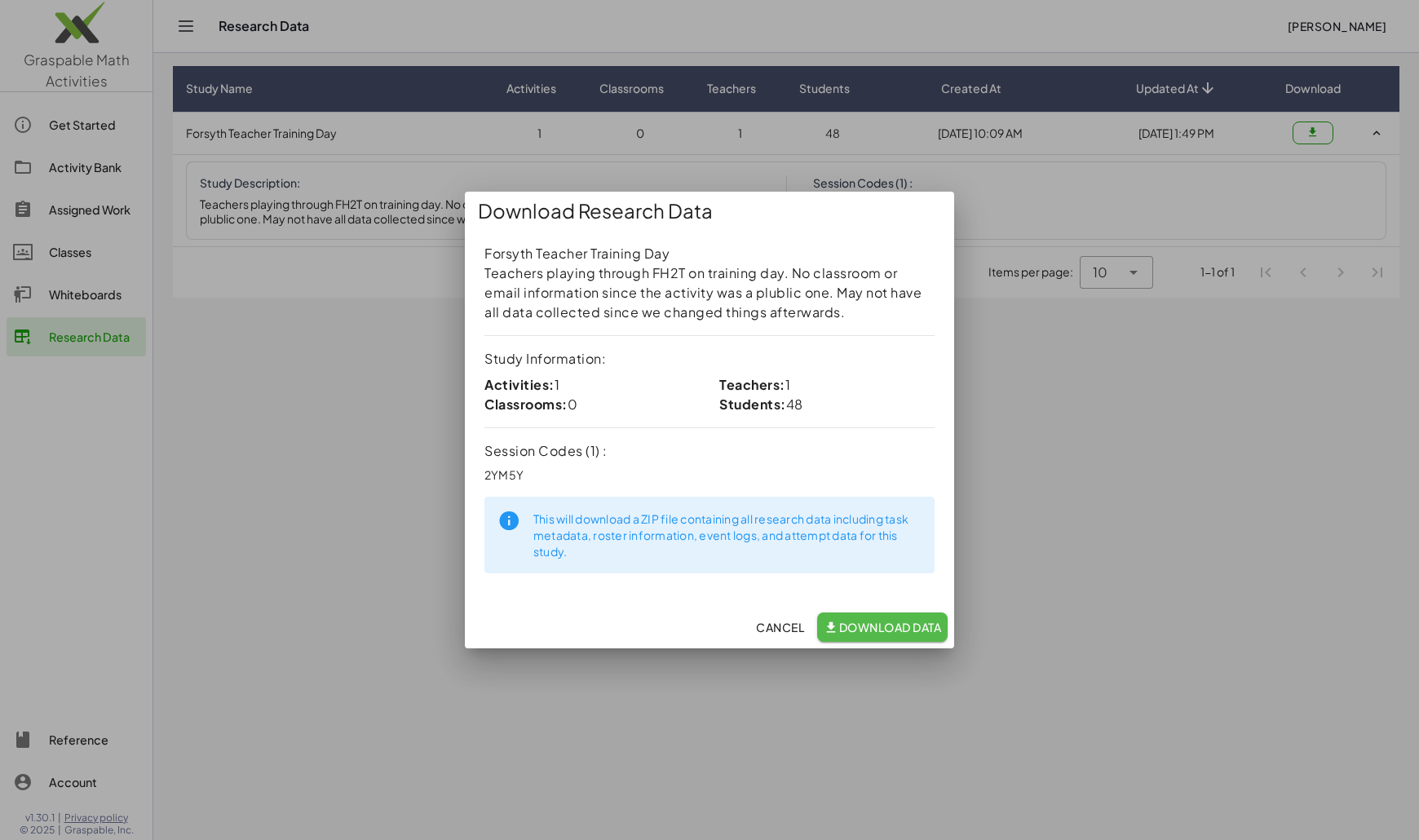
click at [852, 622] on span "Download Data" at bounding box center [882, 627] width 117 height 14
